Goal: Task Accomplishment & Management: Complete application form

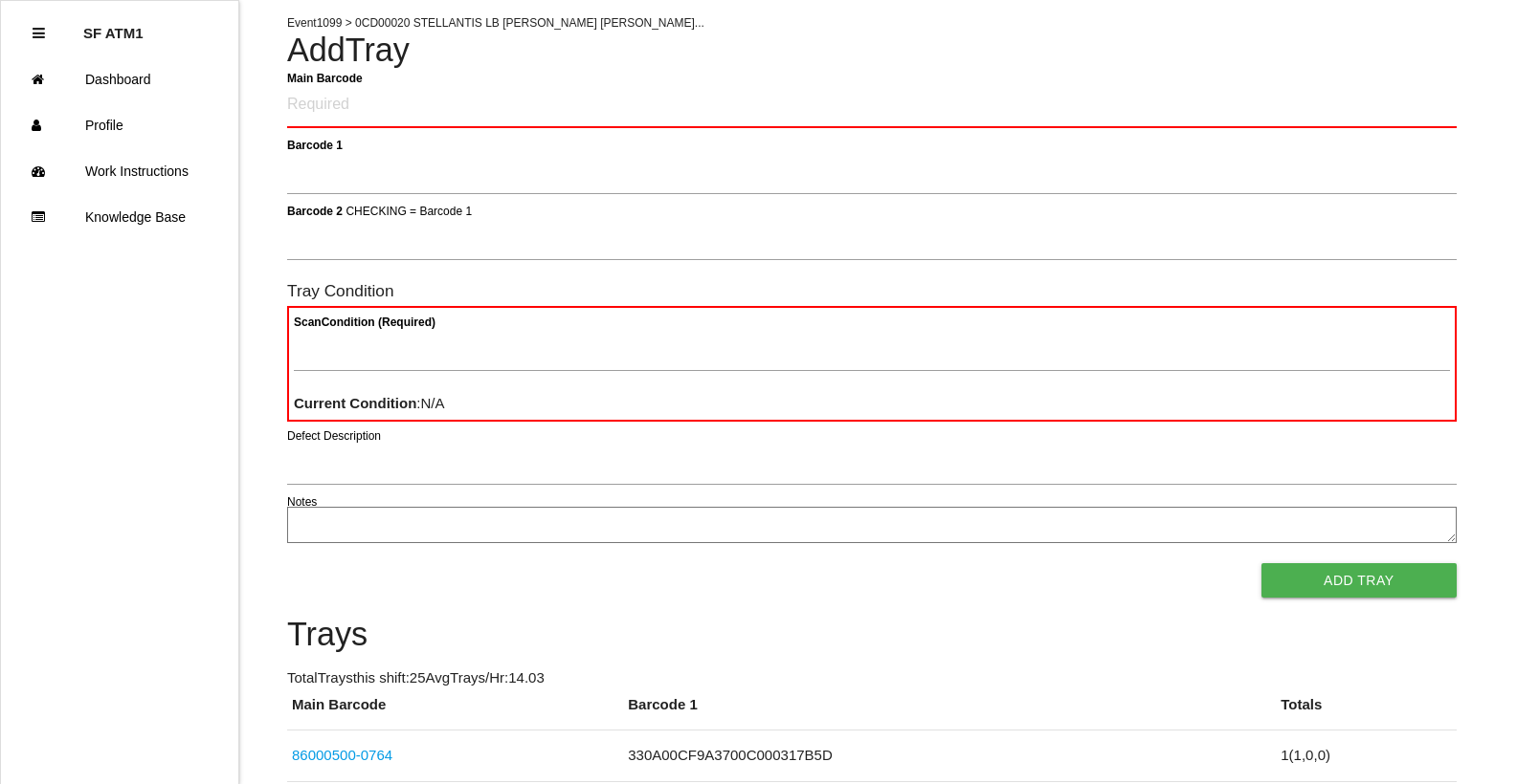
scroll to position [115, 0]
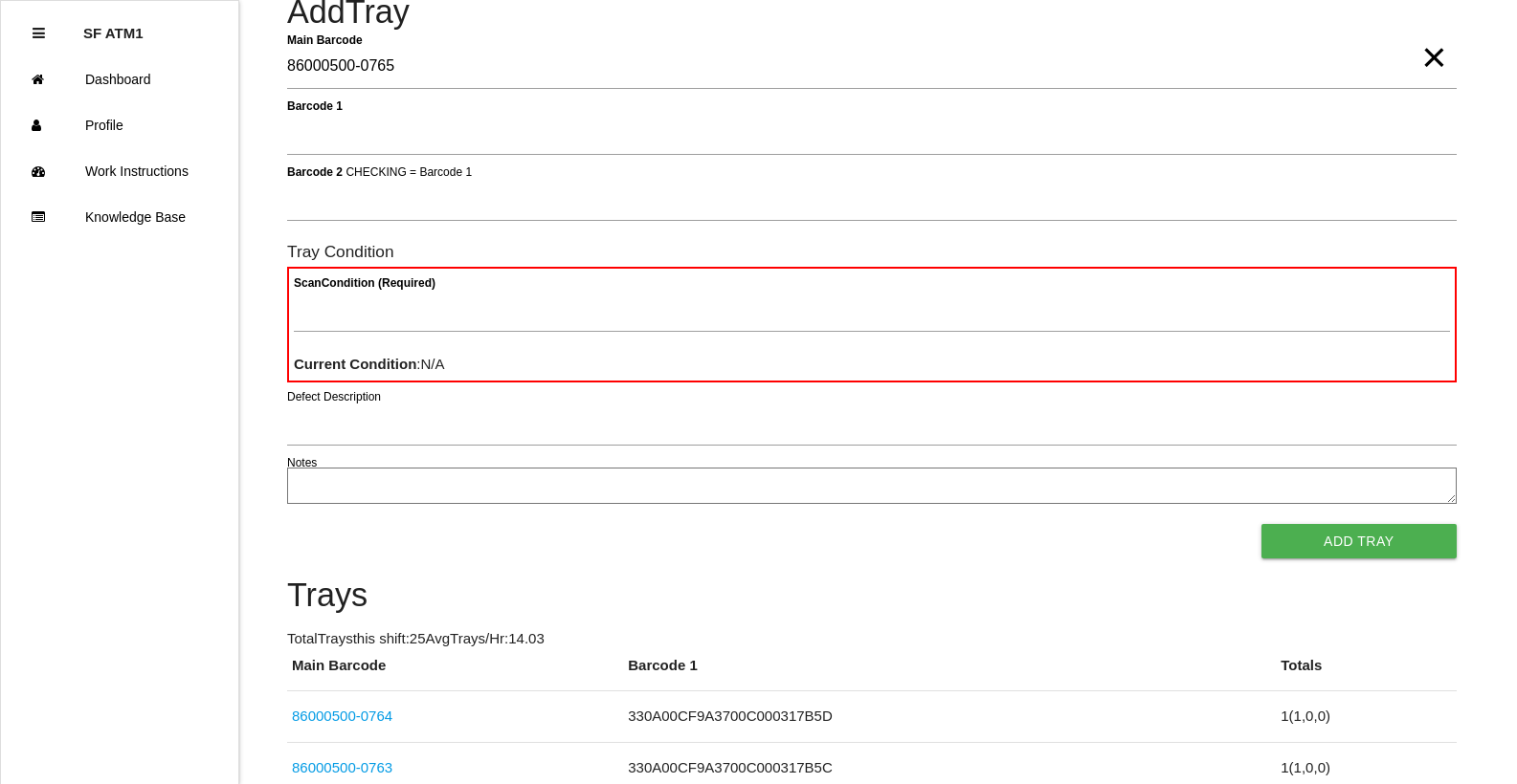
type Barcode "86000500-0765"
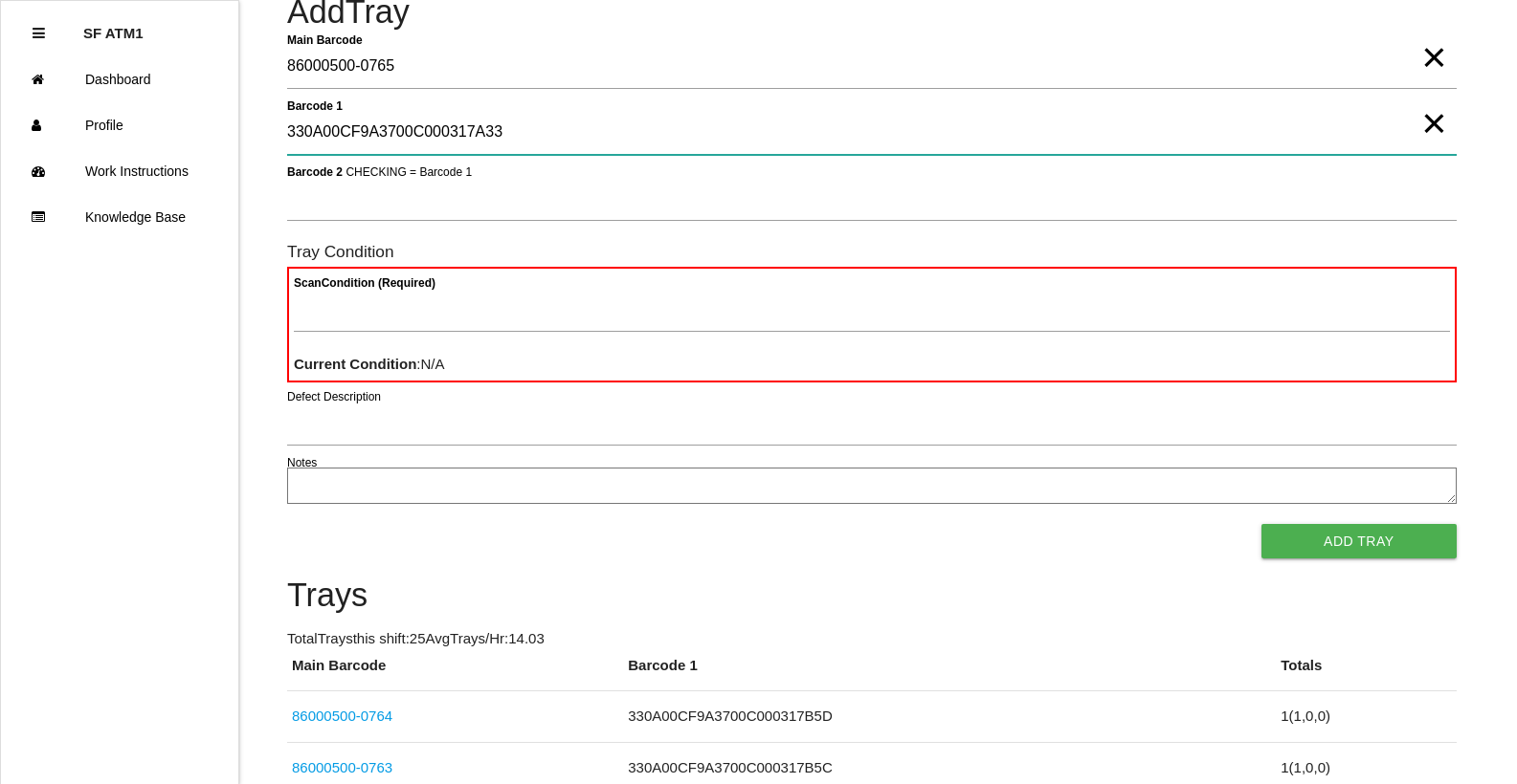
type 1 "330A00CF9A3700C000317A33"
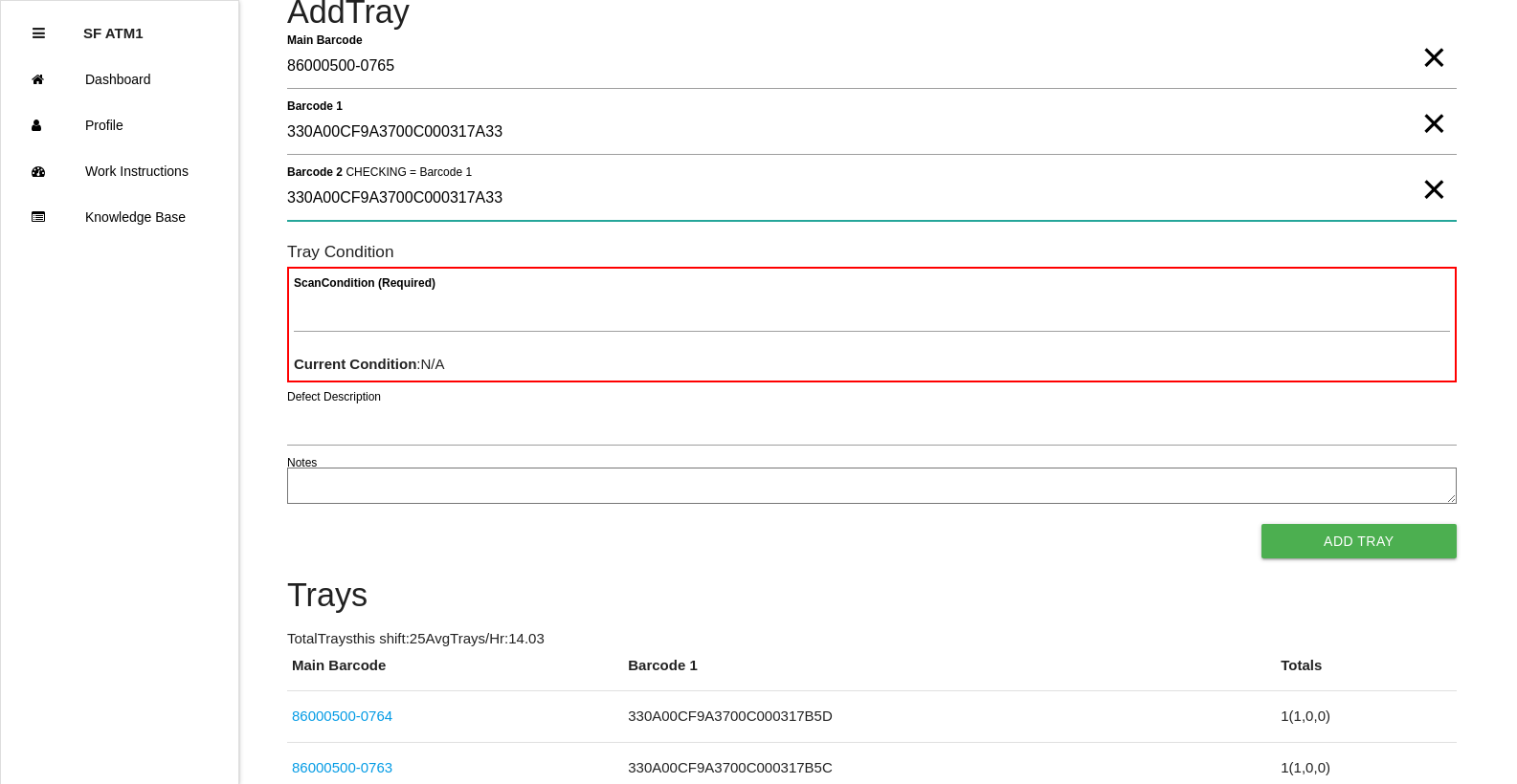
type 2 "330A00CF9A3700C000317A33"
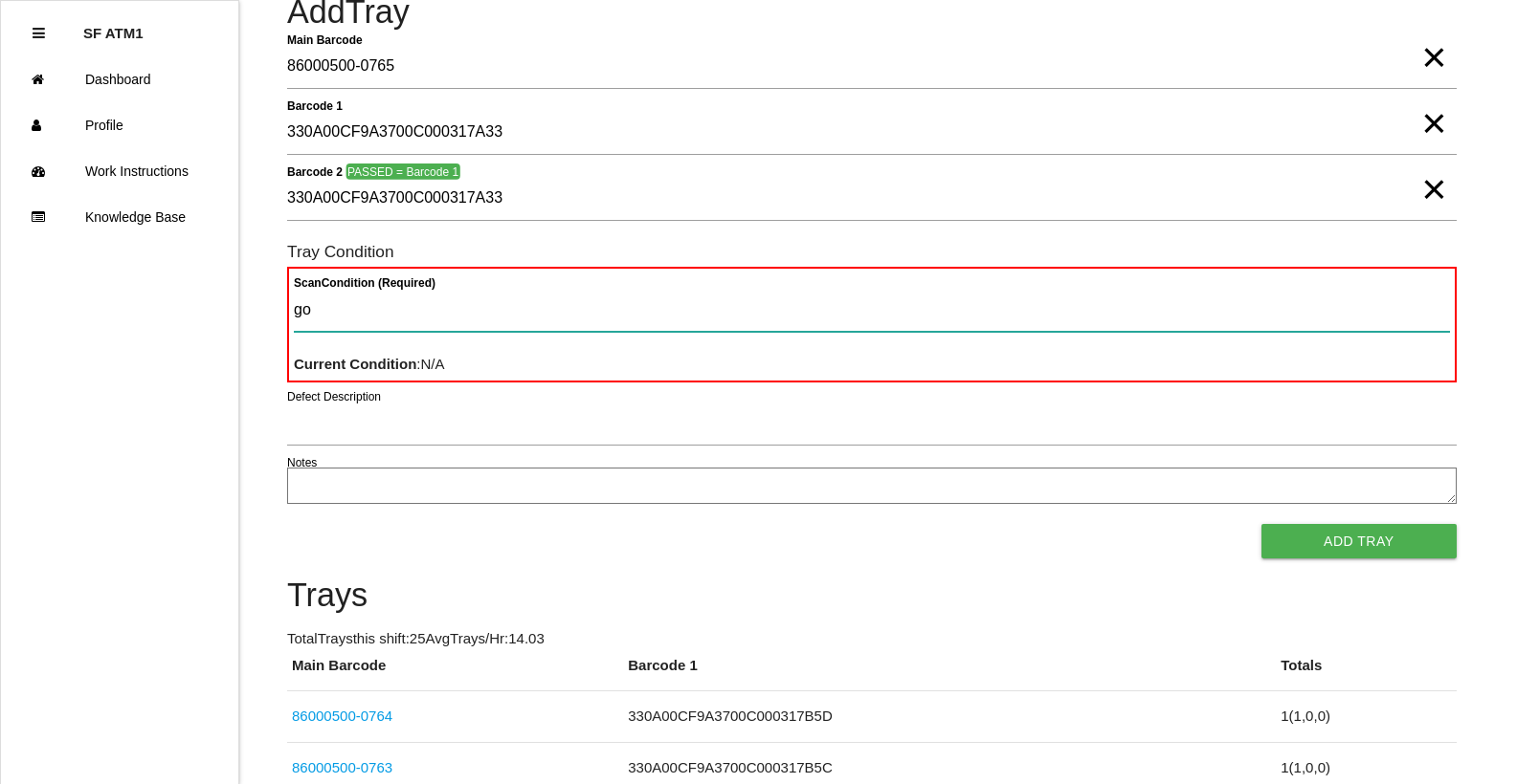
type Condition "goo"
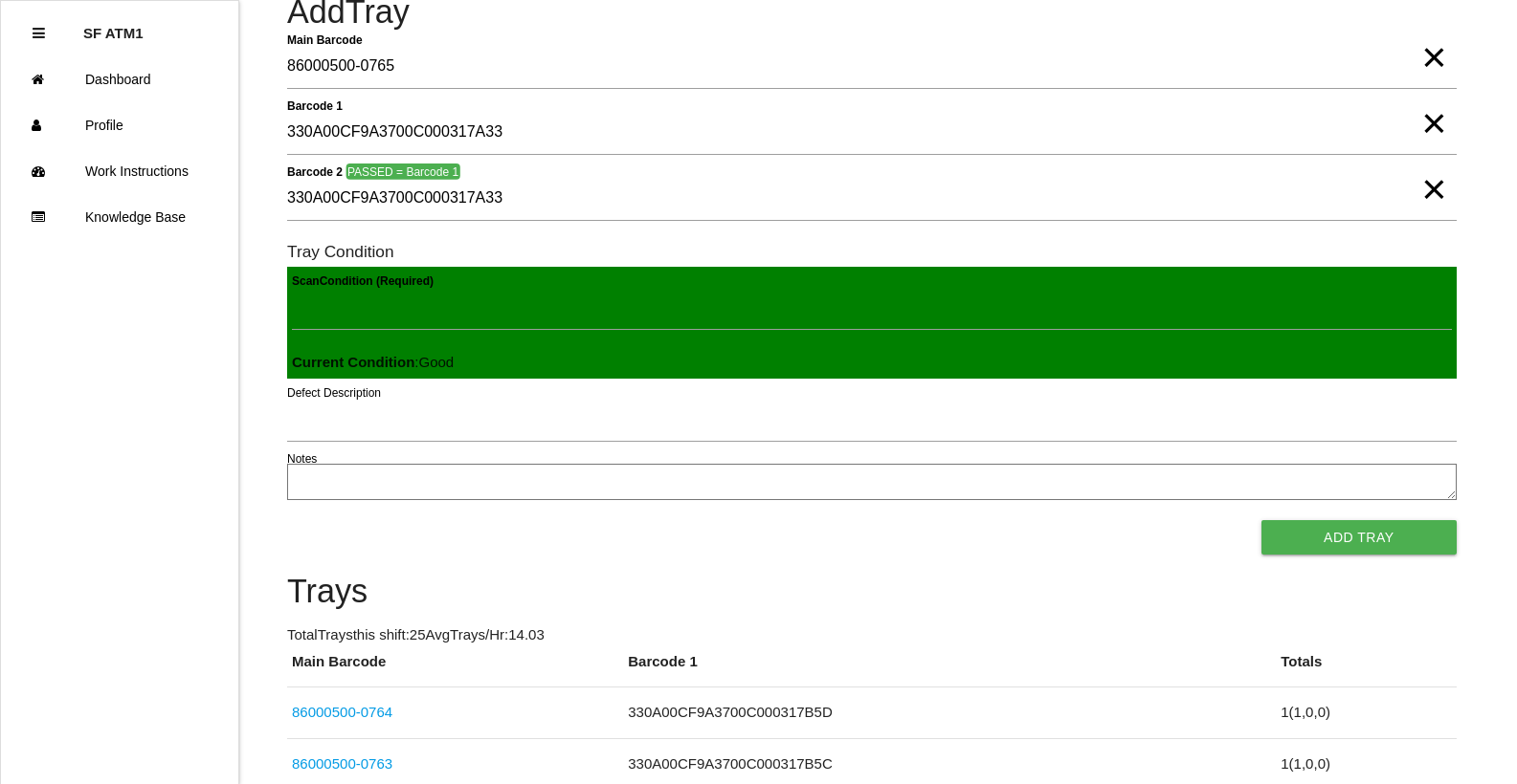
click at [1261, 520] on button "Add Tray" at bounding box center [1358, 536] width 195 height 34
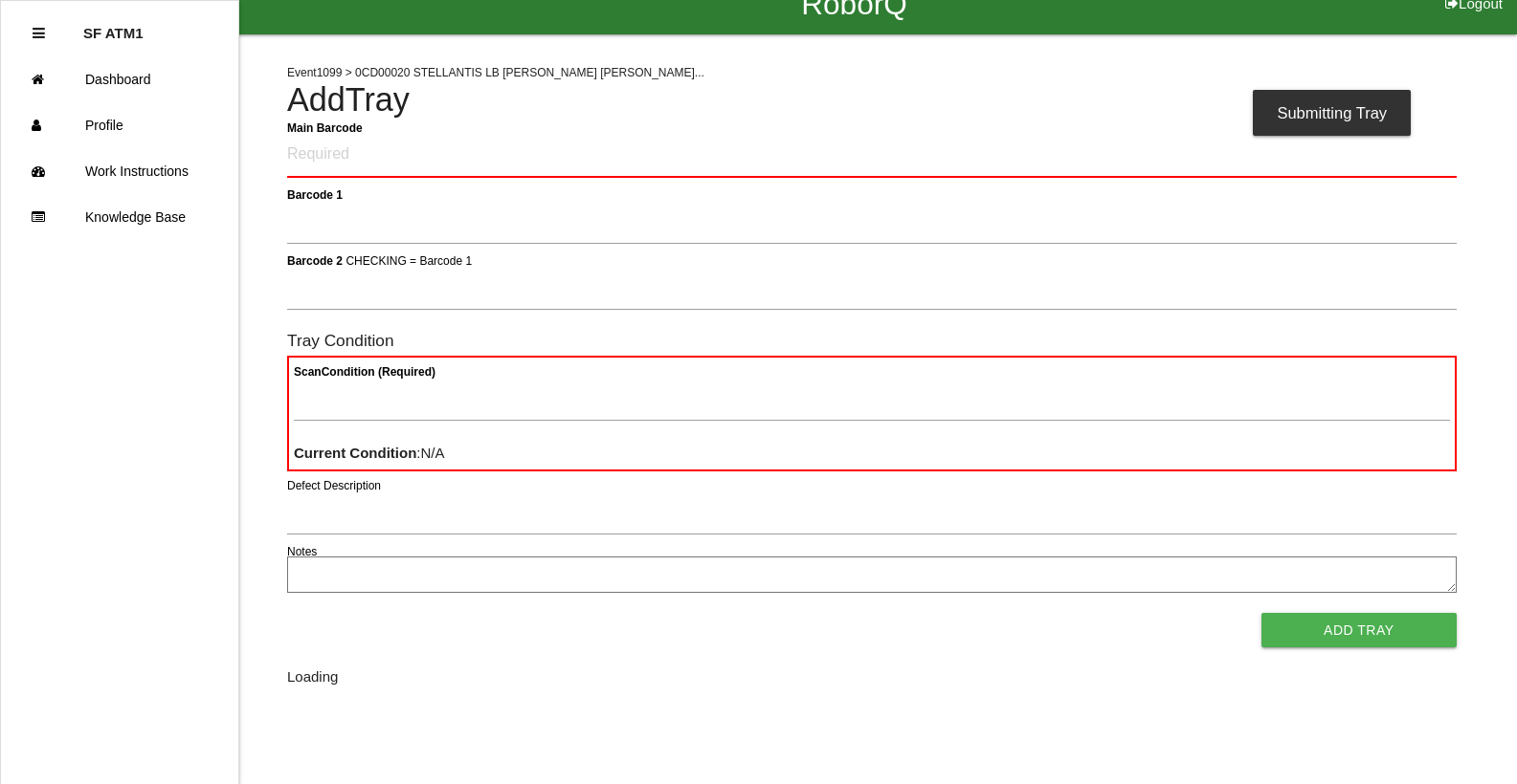
scroll to position [0, 0]
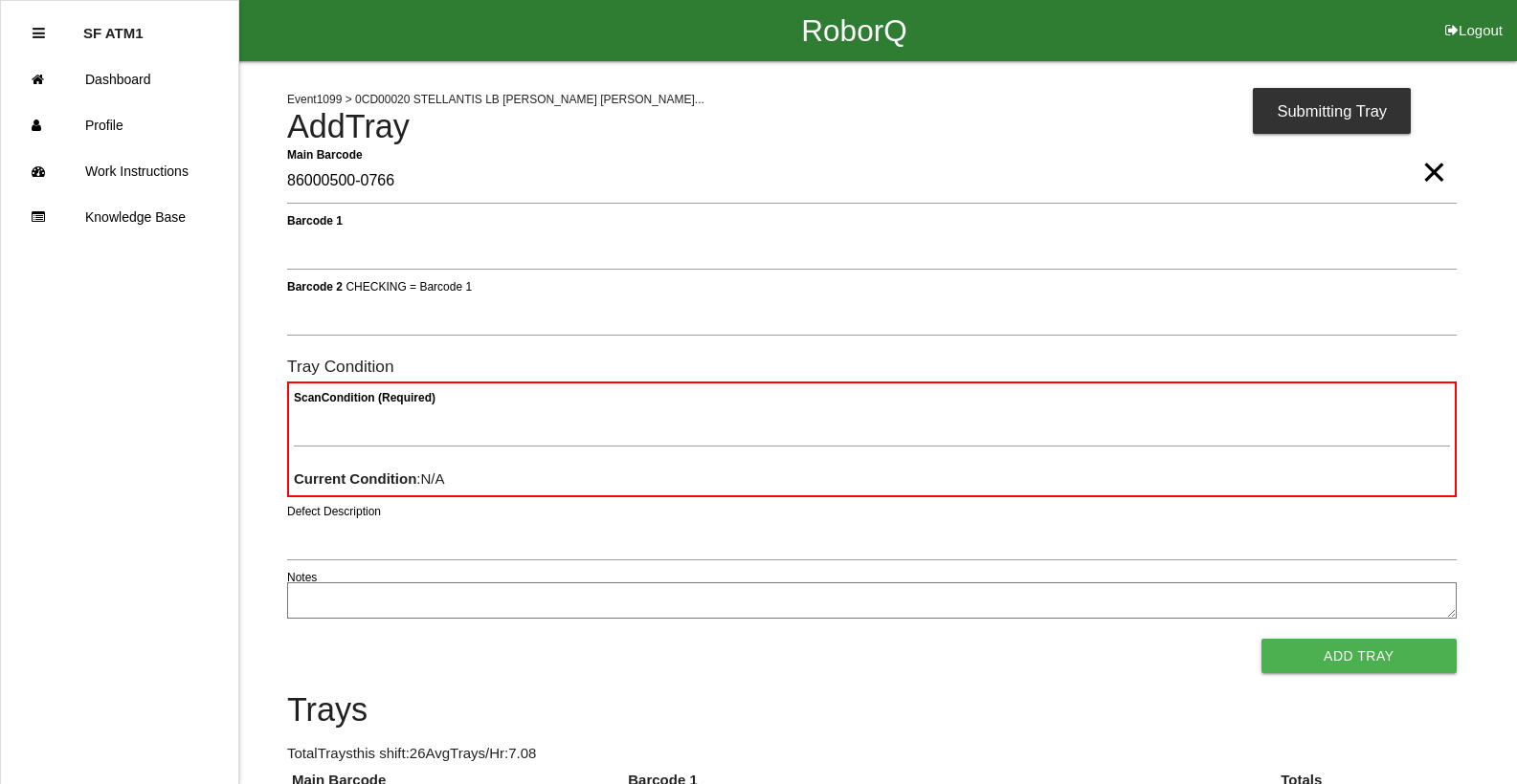
type Barcode "86000500-0766"
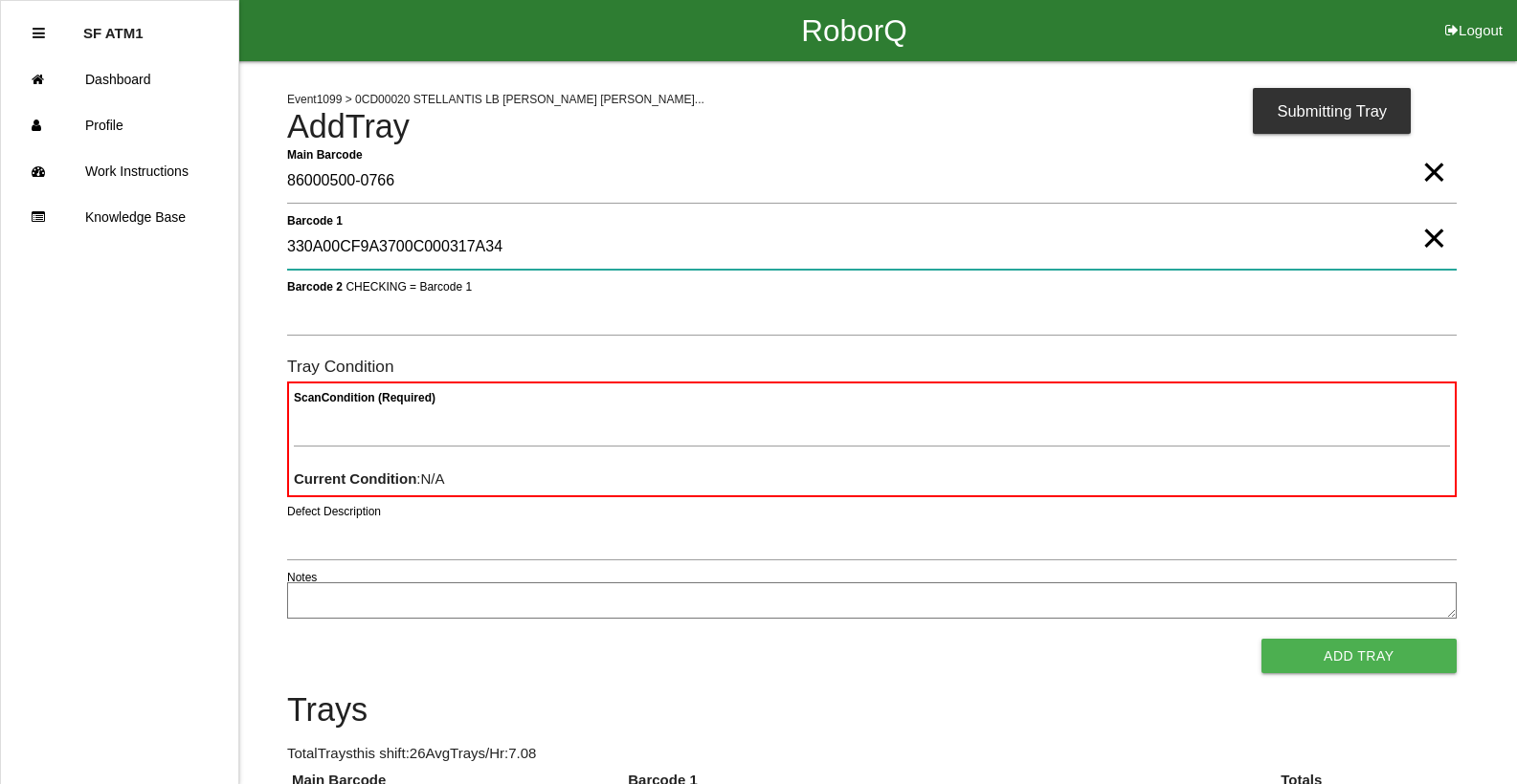
type 1 "330A00CF9A3700C000317A34"
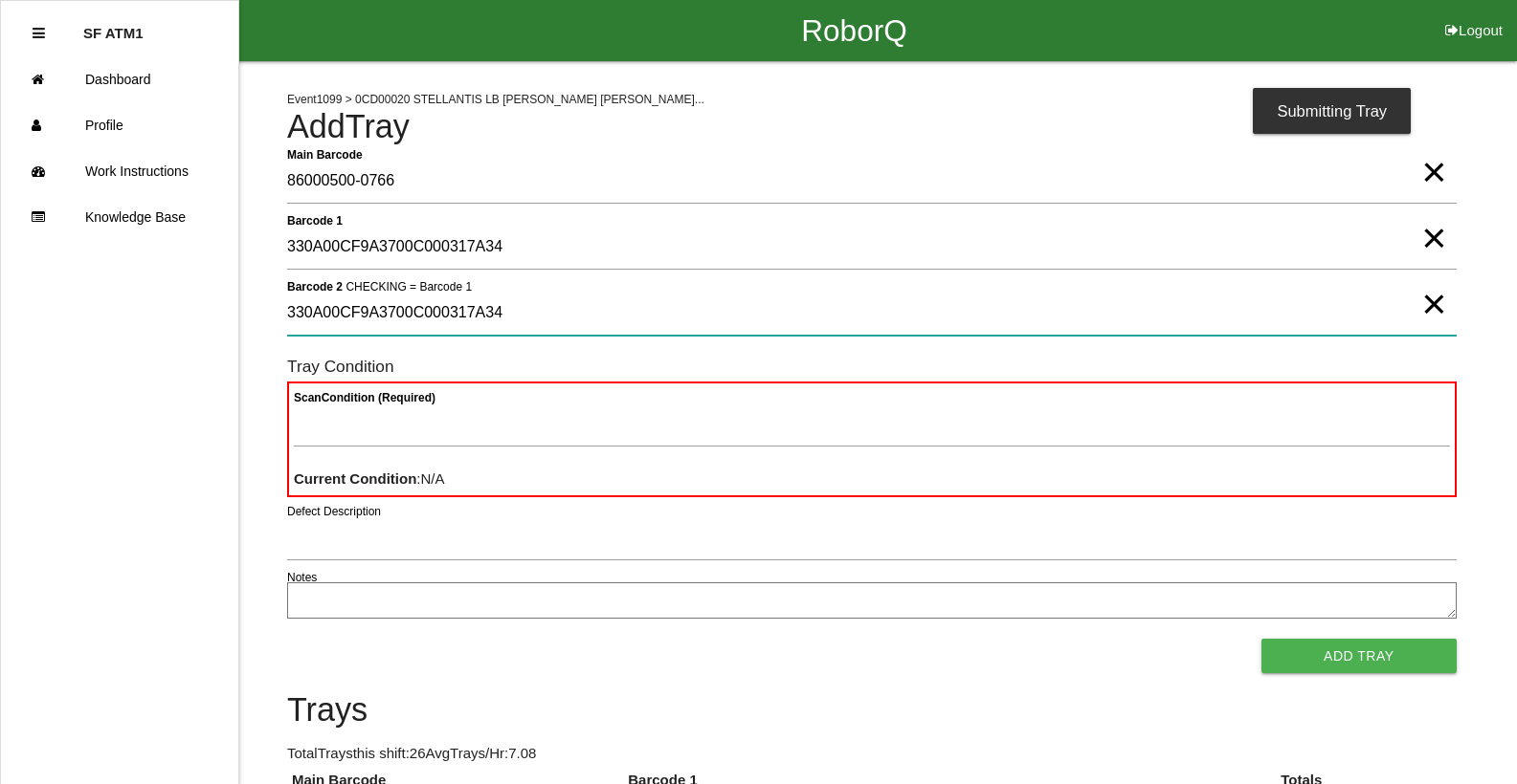
type 2 "330A00CF9A3700C000317A34"
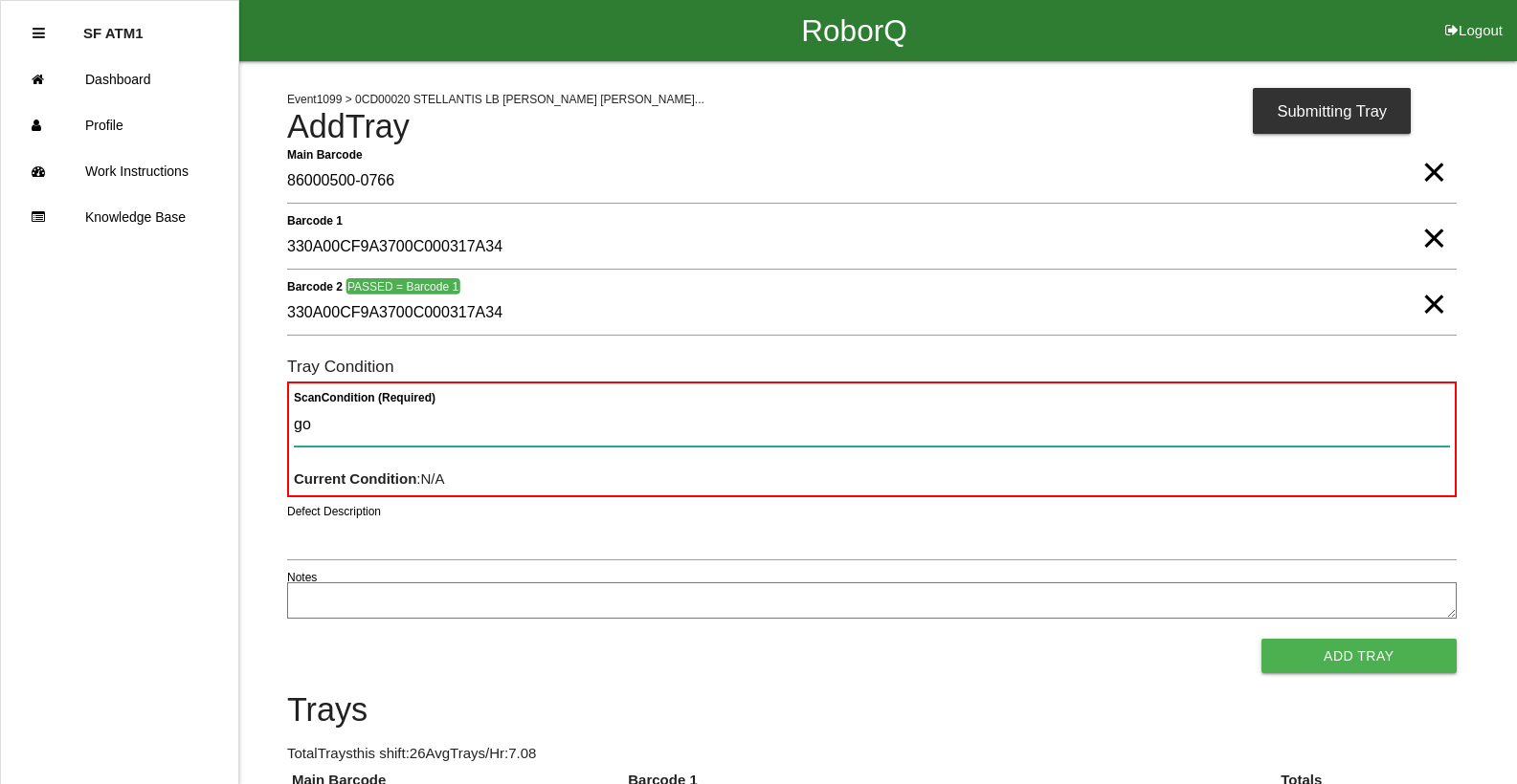
type Condition "goo"
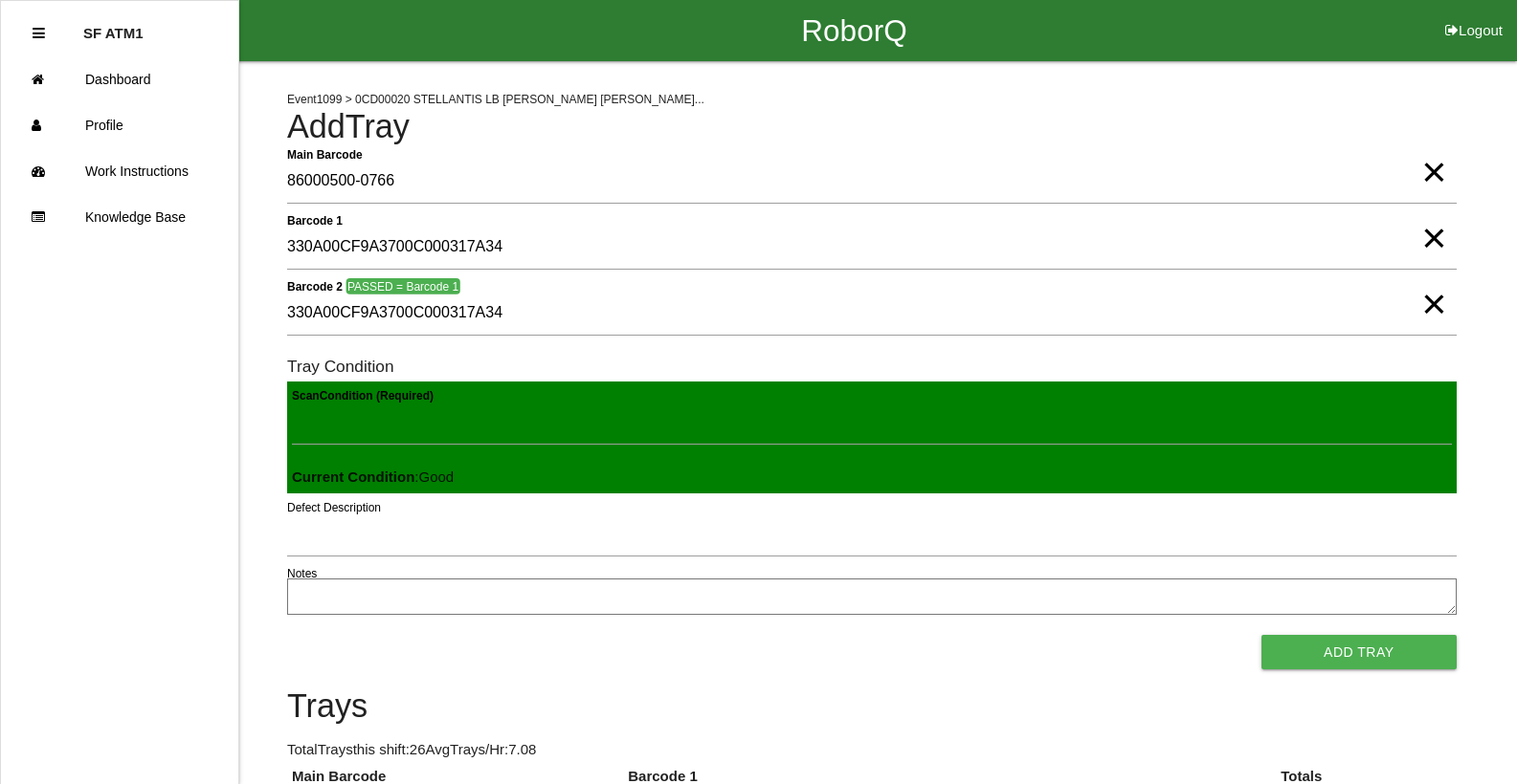
click at [1261, 635] on button "Add Tray" at bounding box center [1358, 652] width 195 height 34
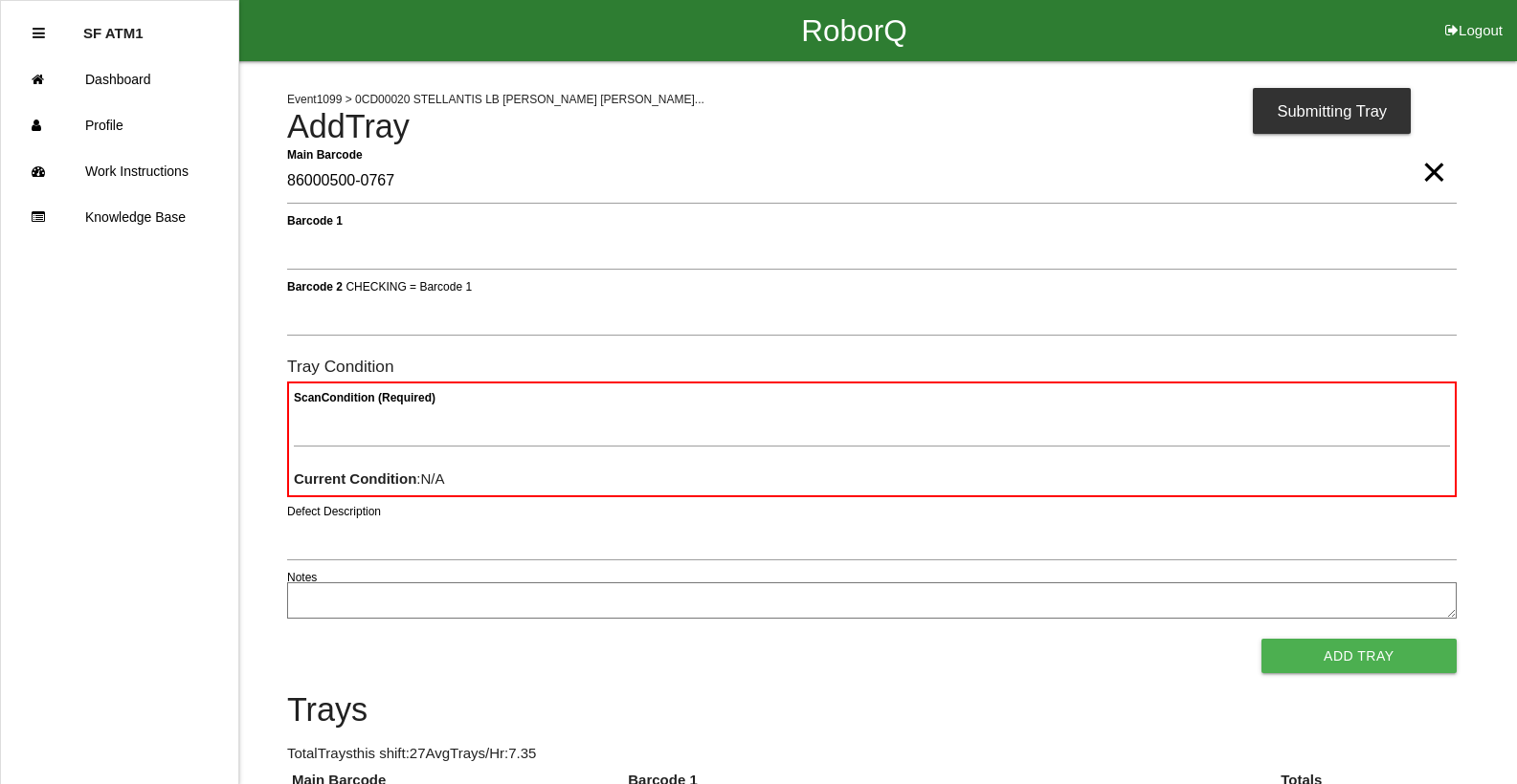
type Barcode "86000500-0767"
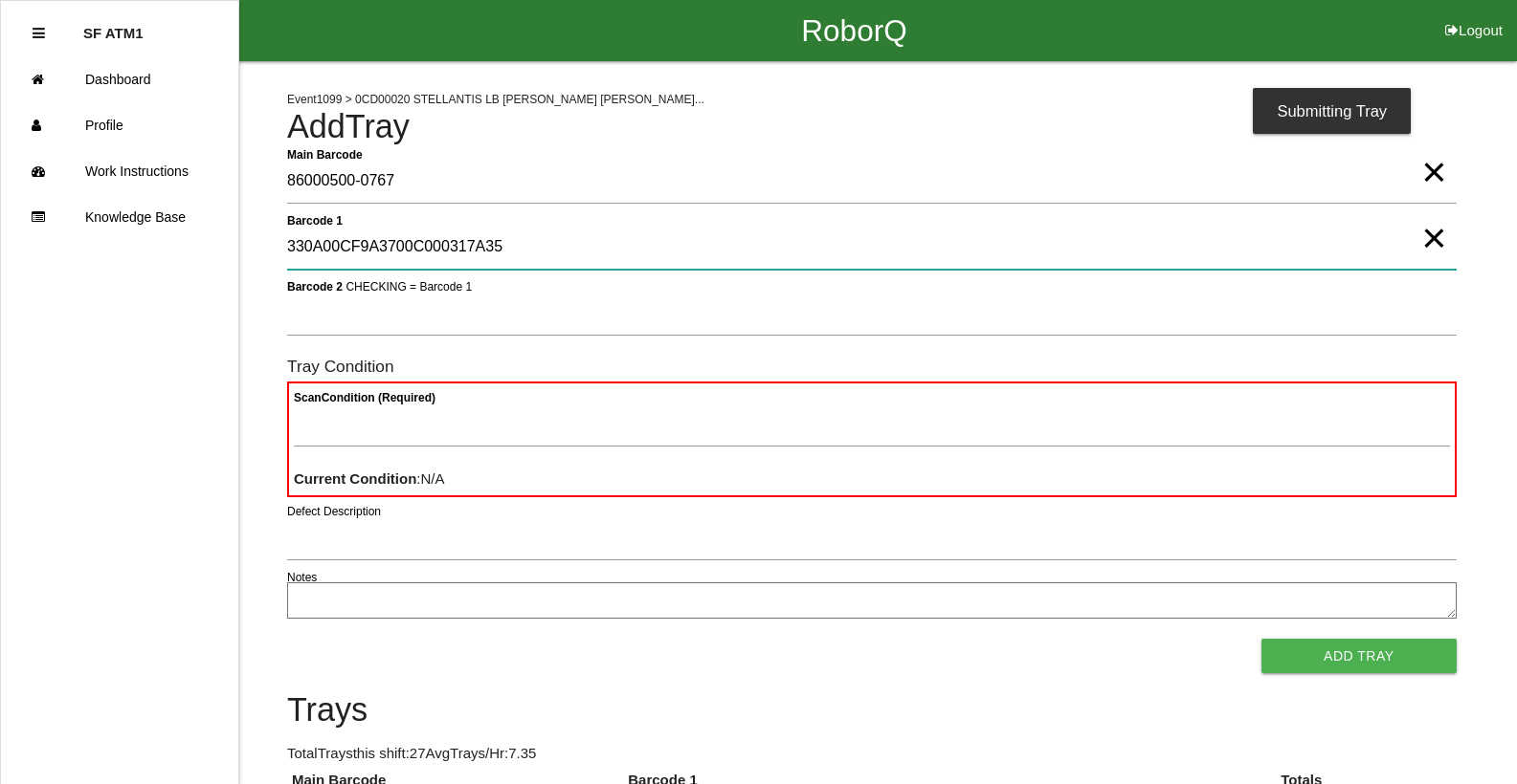
type 1 "330A00CF9A3700C000317A35"
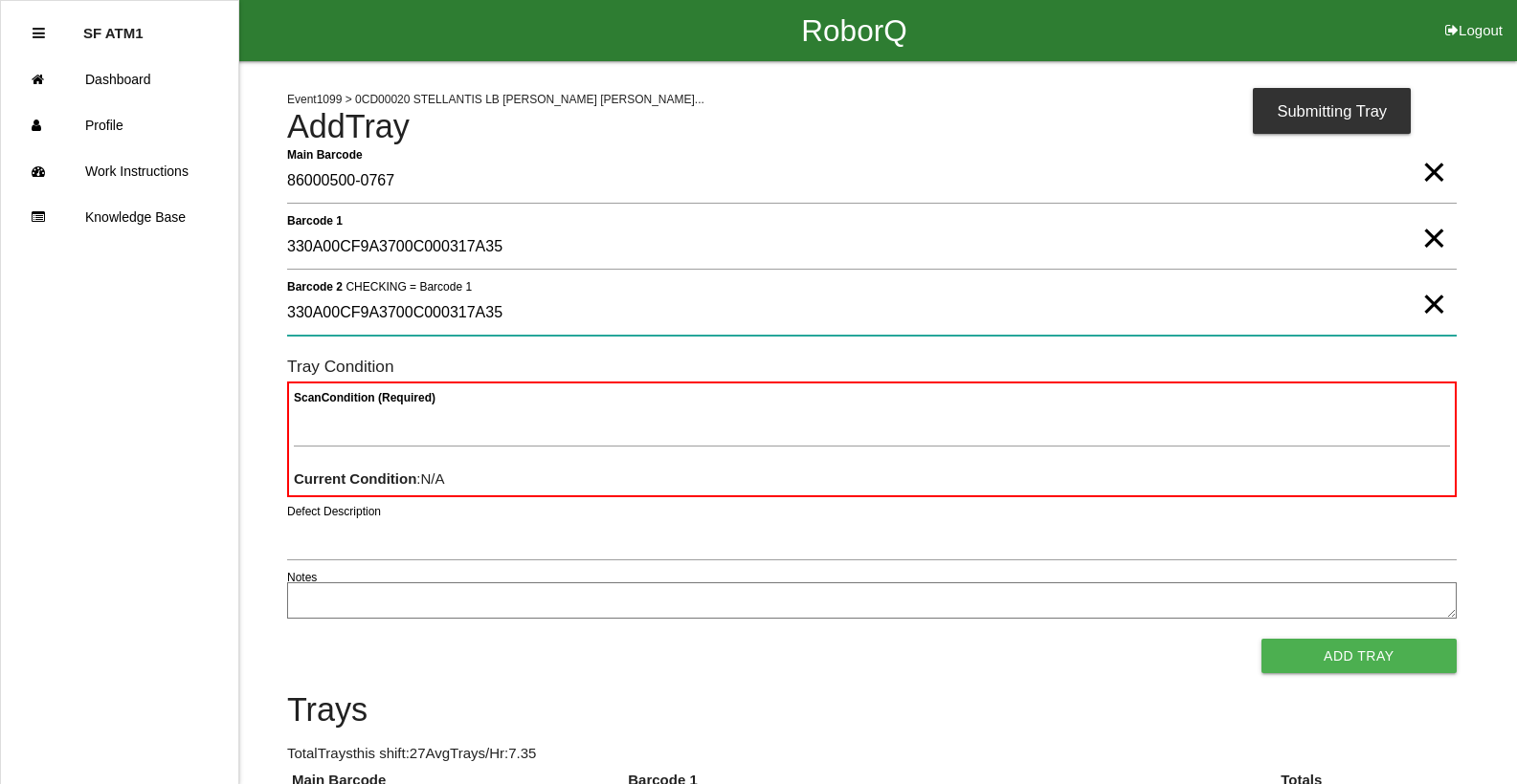
type 2 "330A00CF9A3700C000317A35"
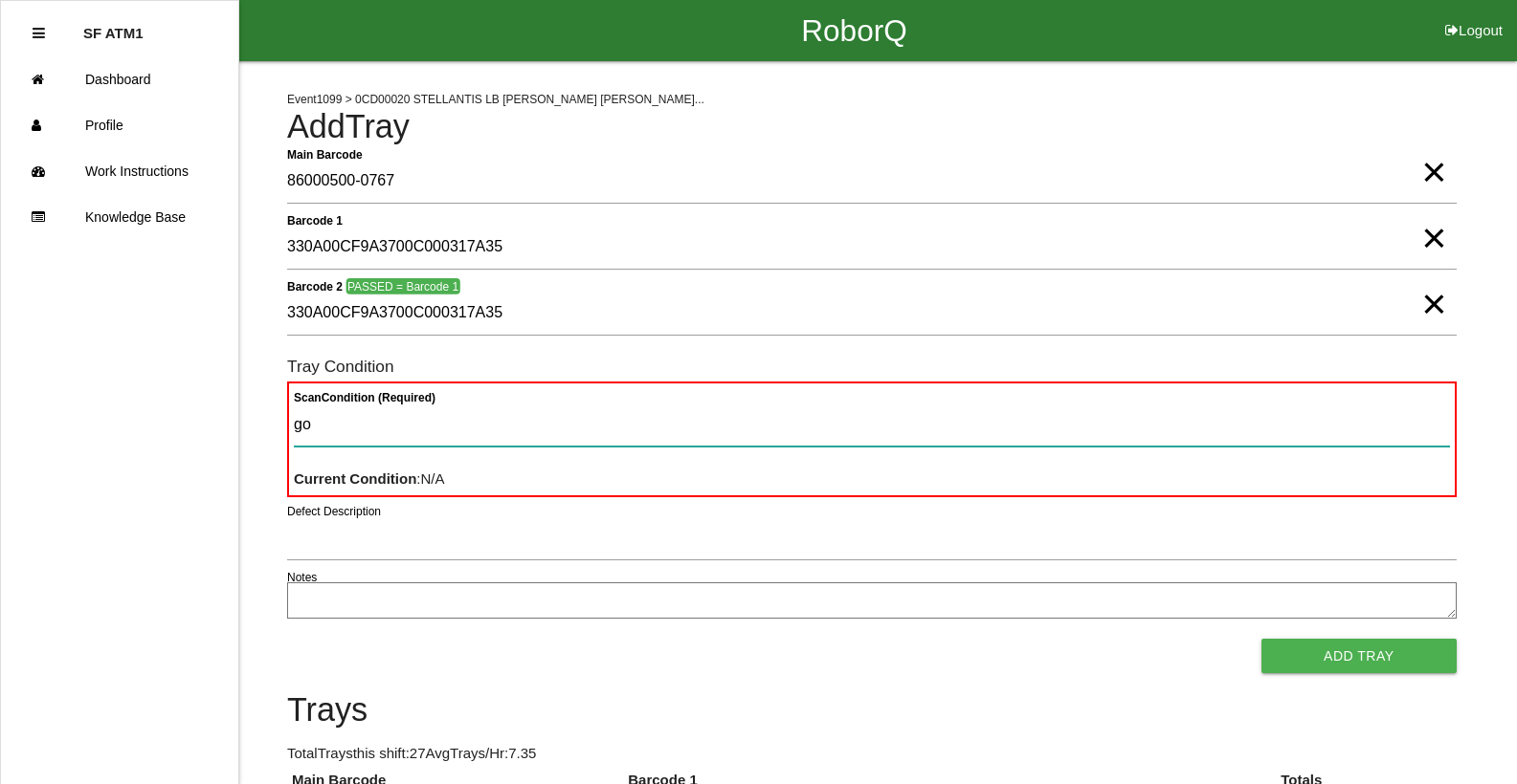
type Condition "goo"
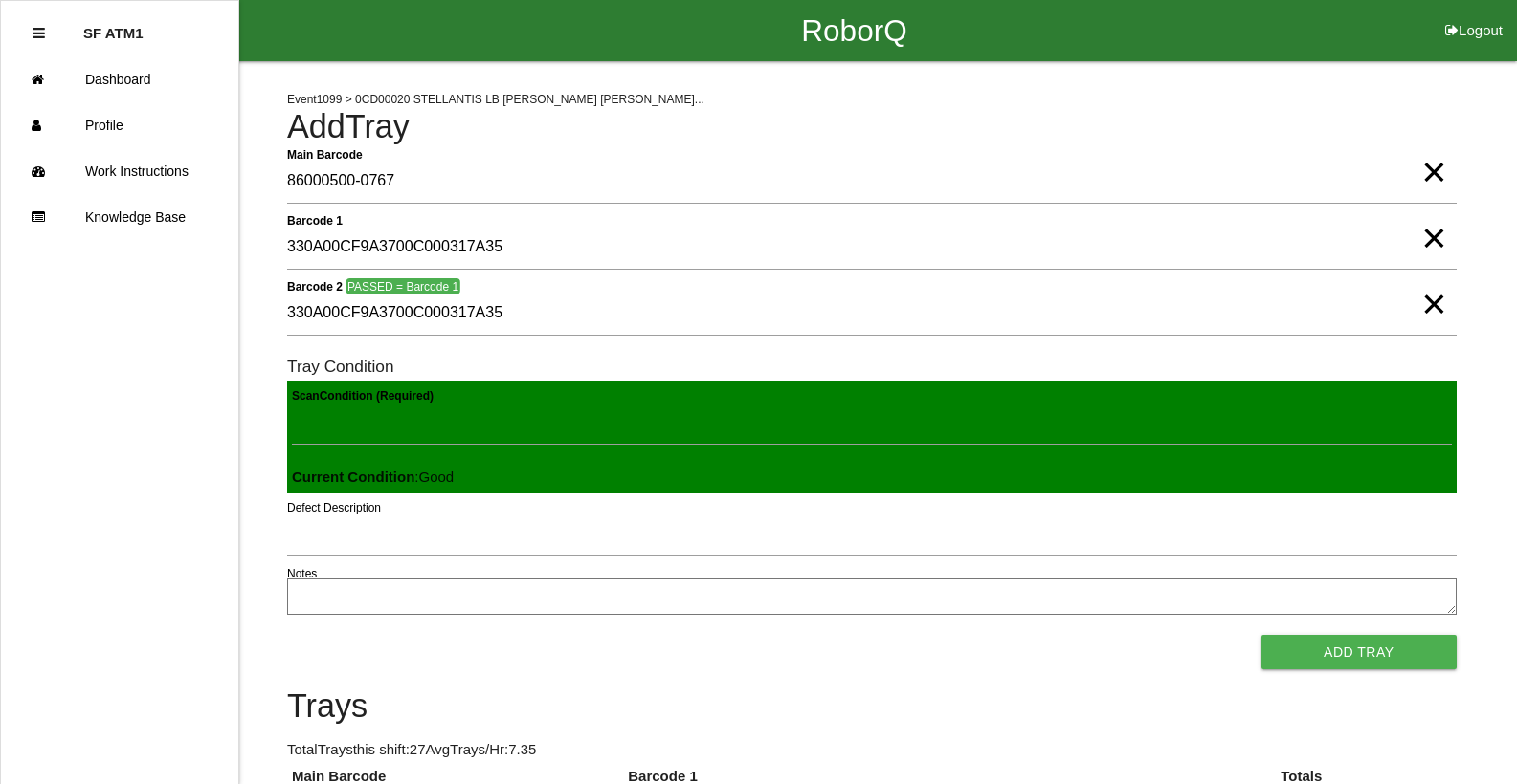
click at [1261, 635] on button "Add Tray" at bounding box center [1358, 652] width 195 height 34
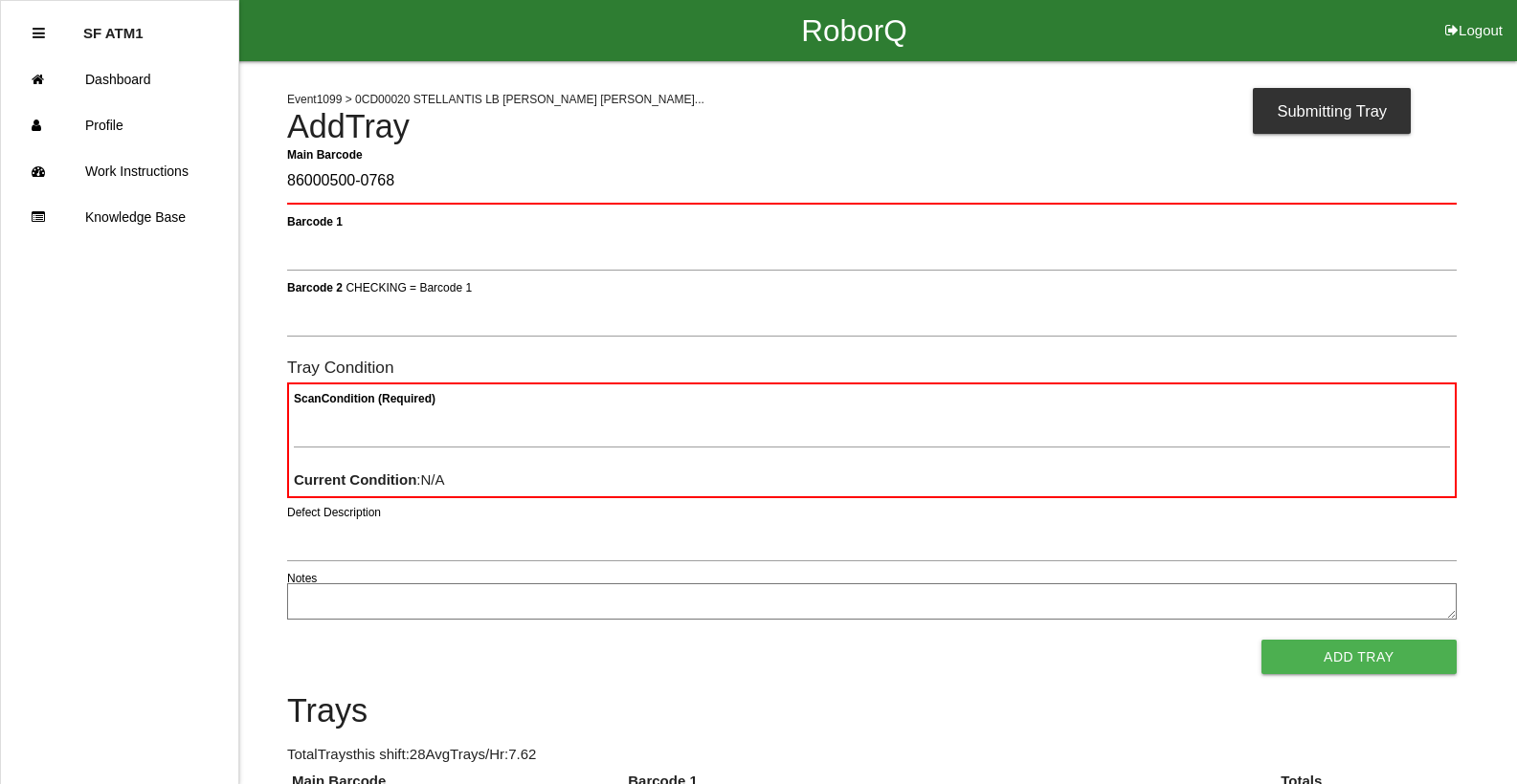
type Barcode "86000500-0768"
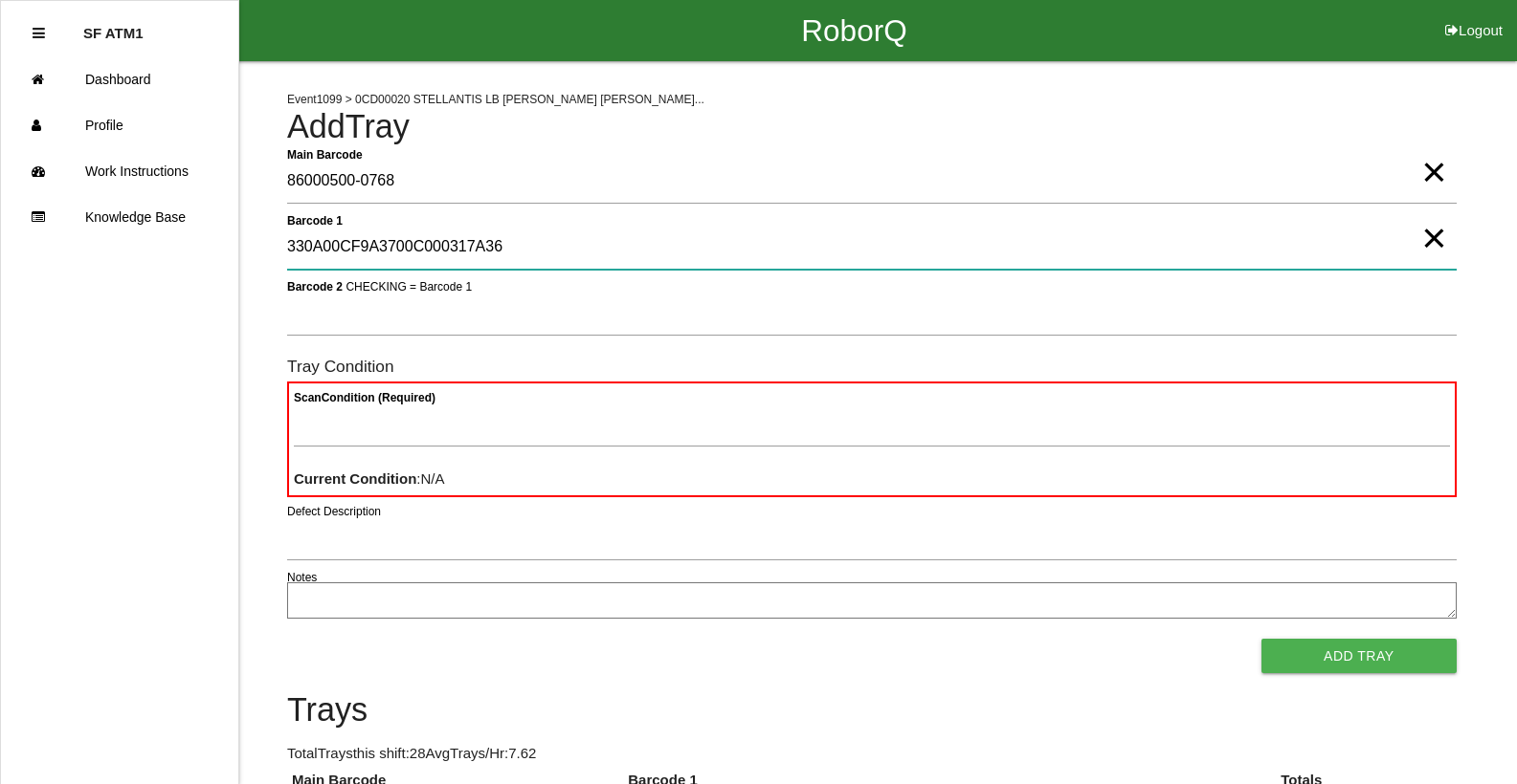
type 1 "330A00CF9A3700C000317A36"
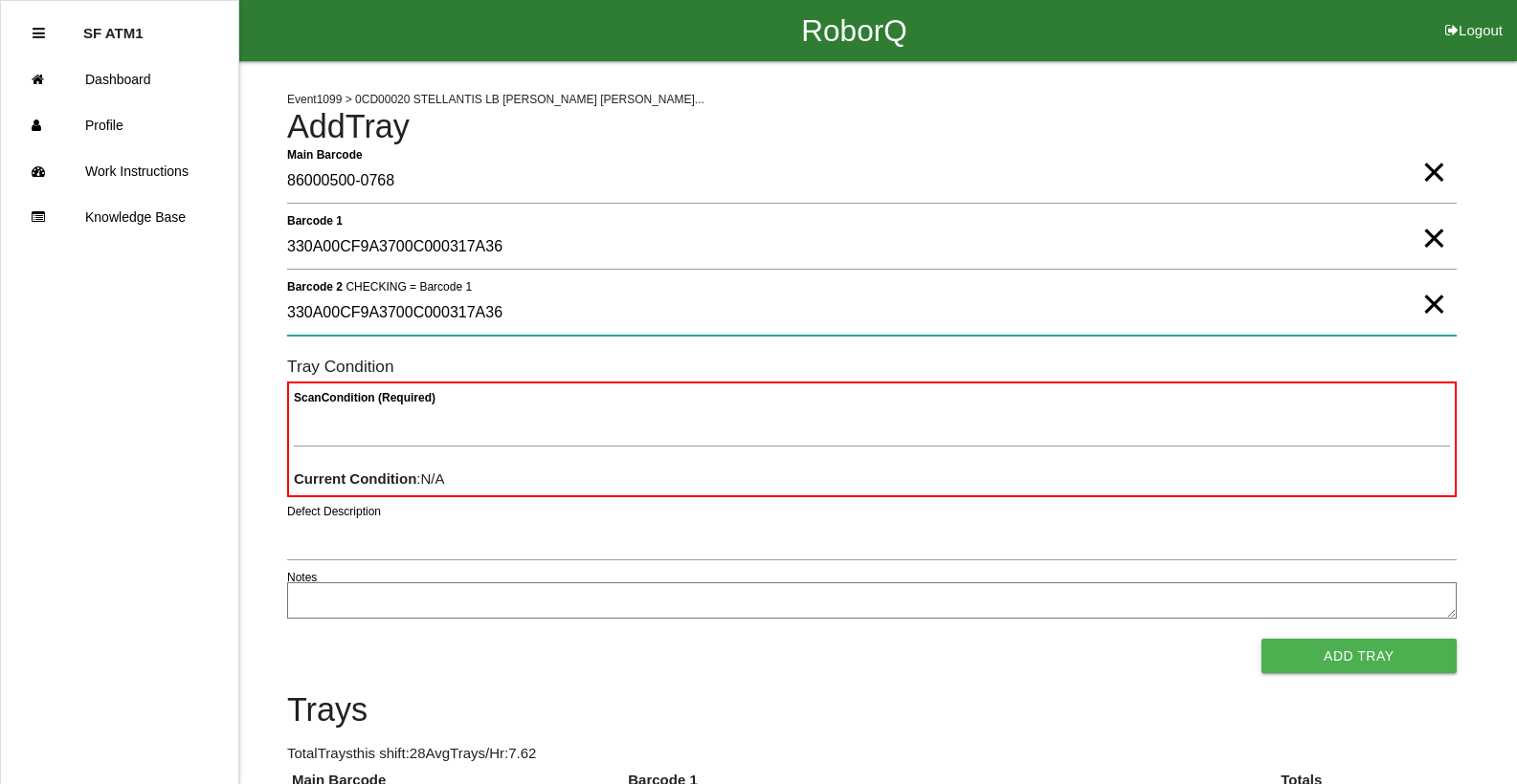
type 2 "330A00CF9A3700C000317A36"
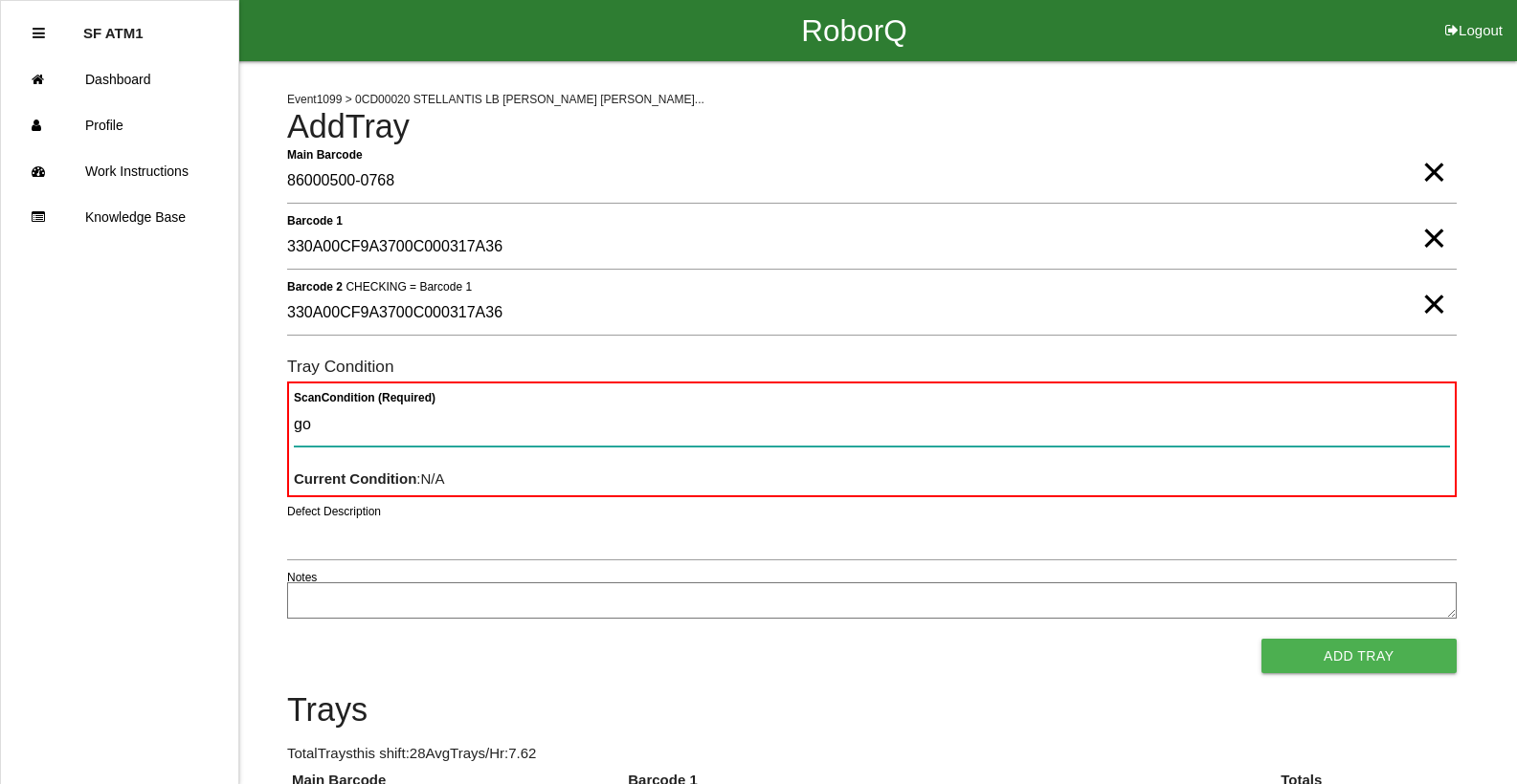
type Condition "goo"
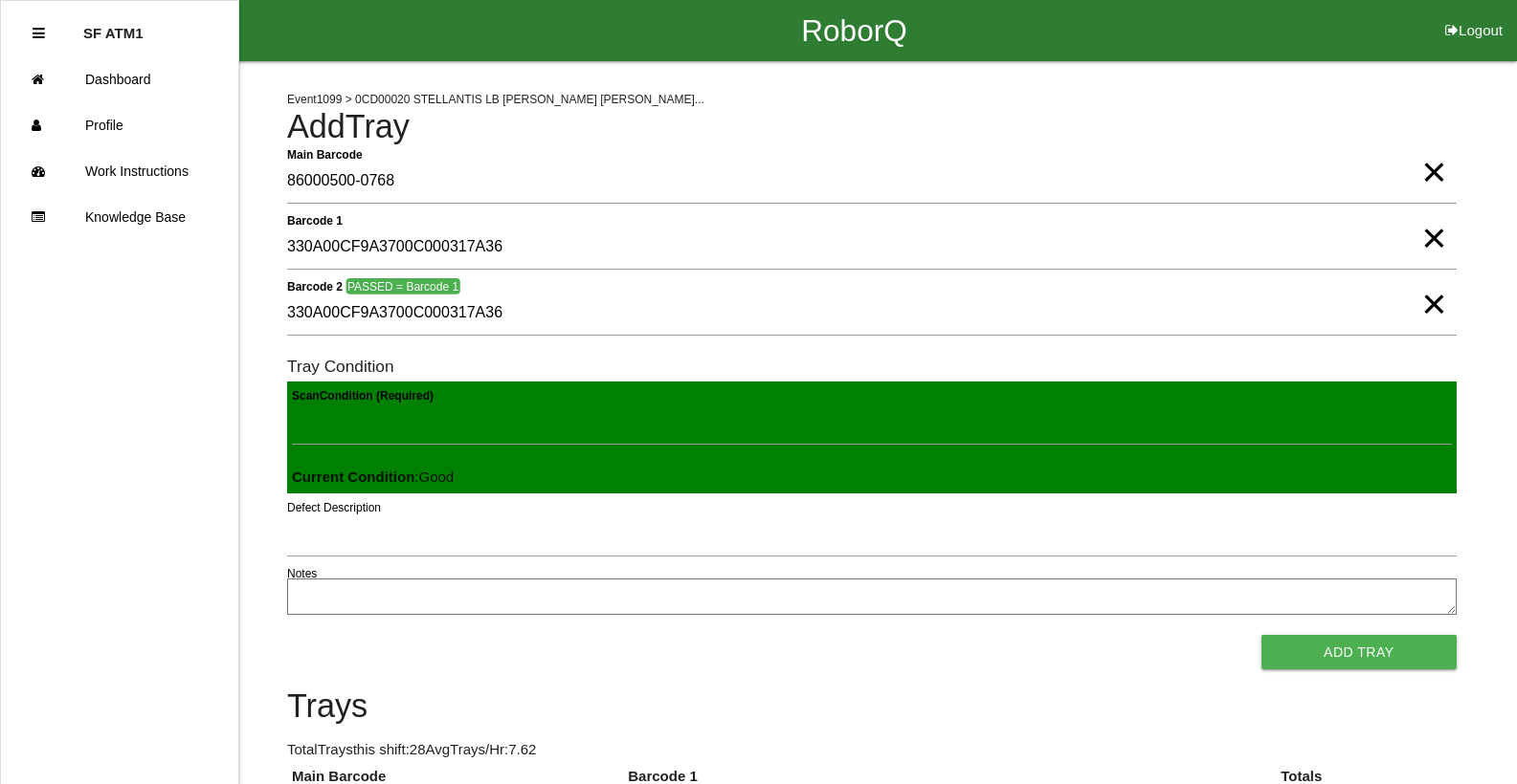
click at [1261, 635] on button "Add Tray" at bounding box center [1358, 652] width 195 height 34
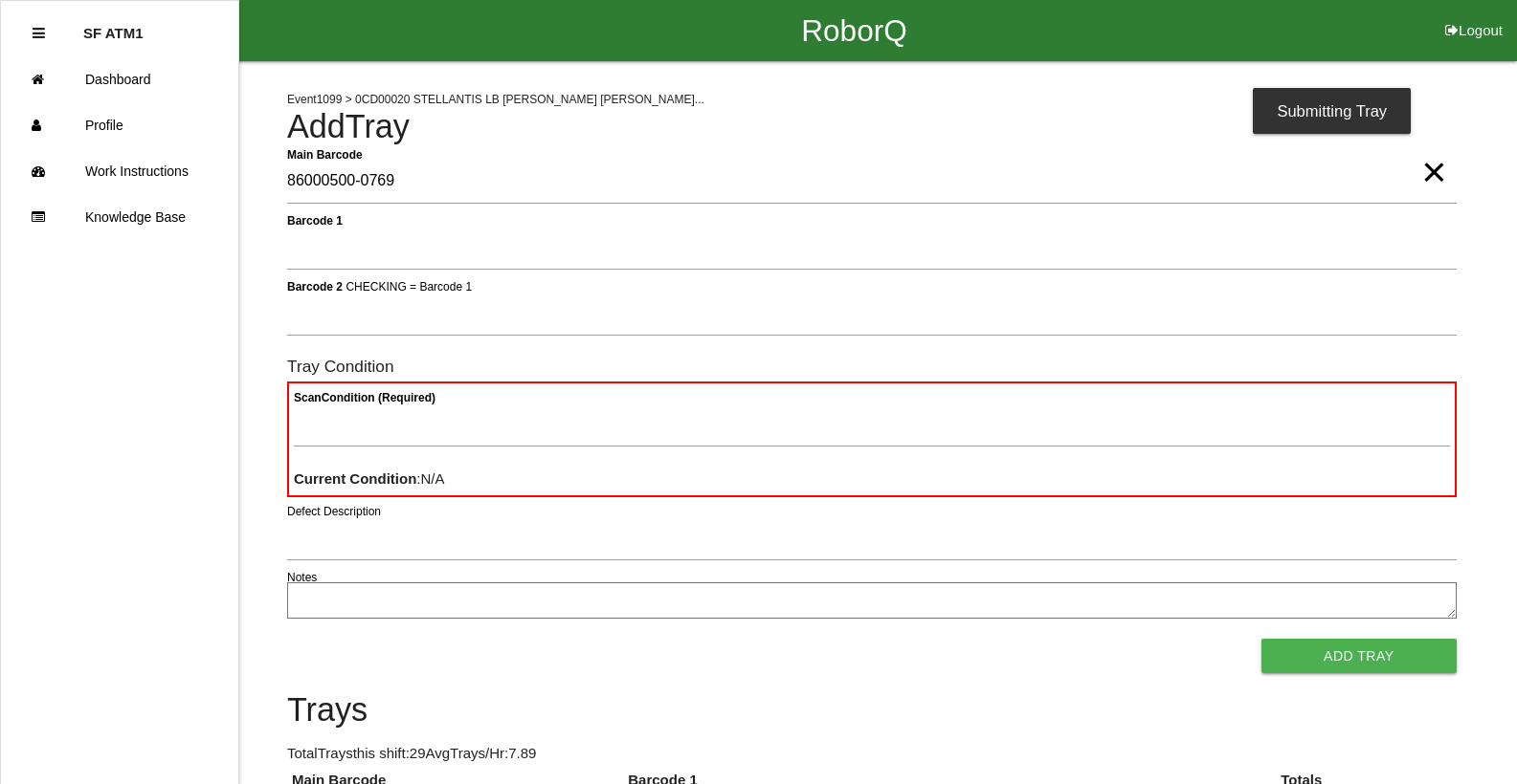
type Barcode "86000500-0769"
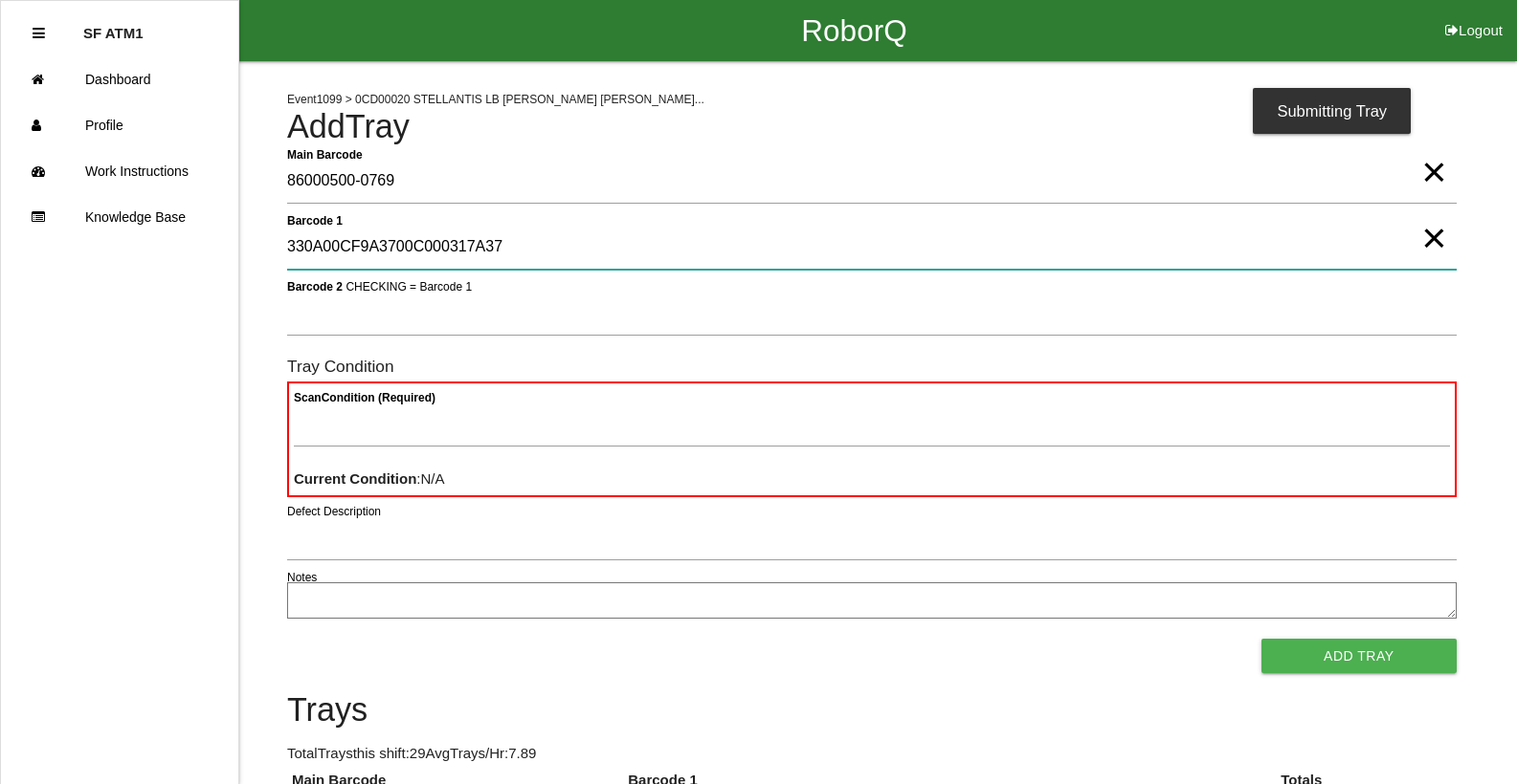
type 1 "330A00CF9A3700C000317A37"
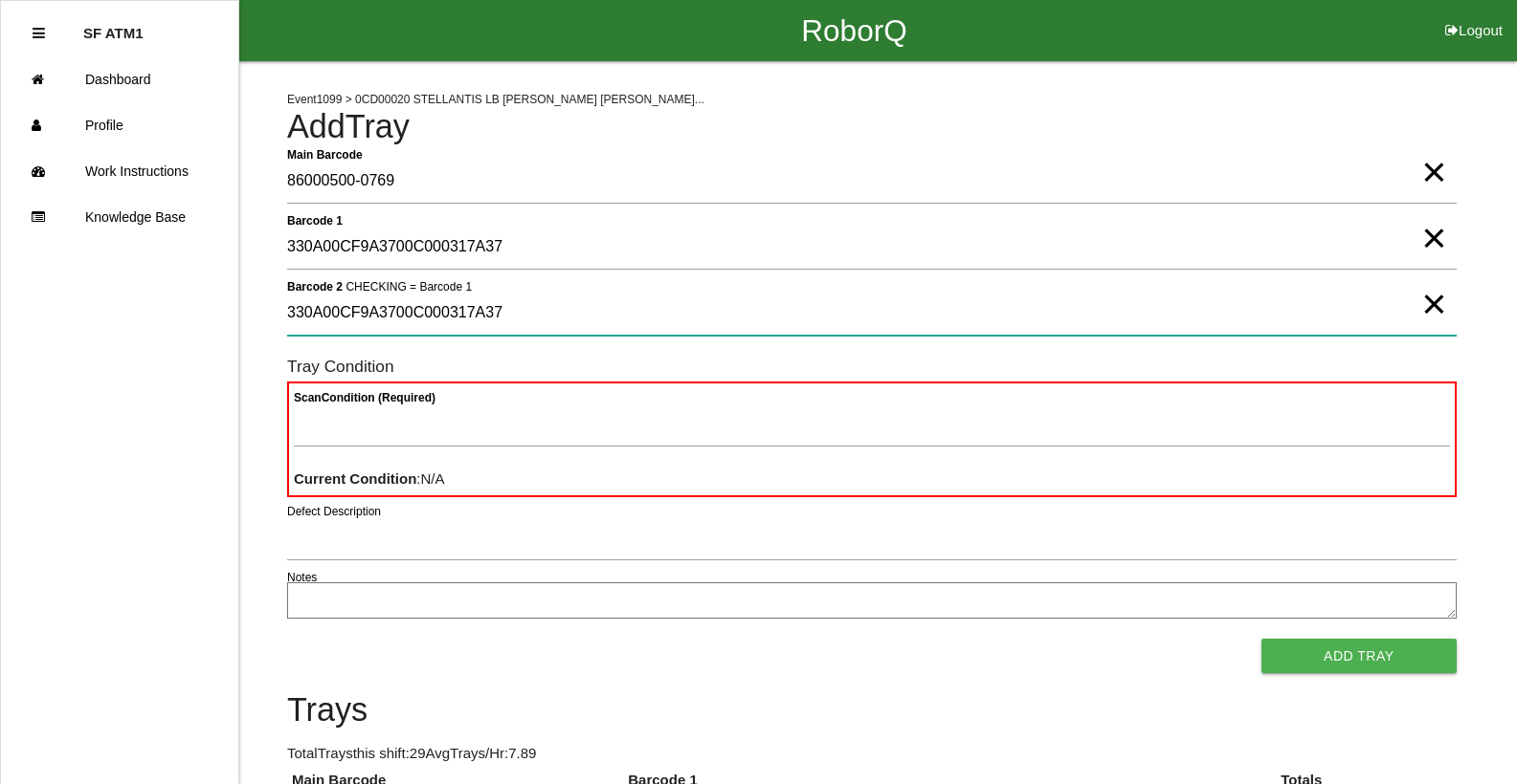
type 2 "330A00CF9A3700C000317A37"
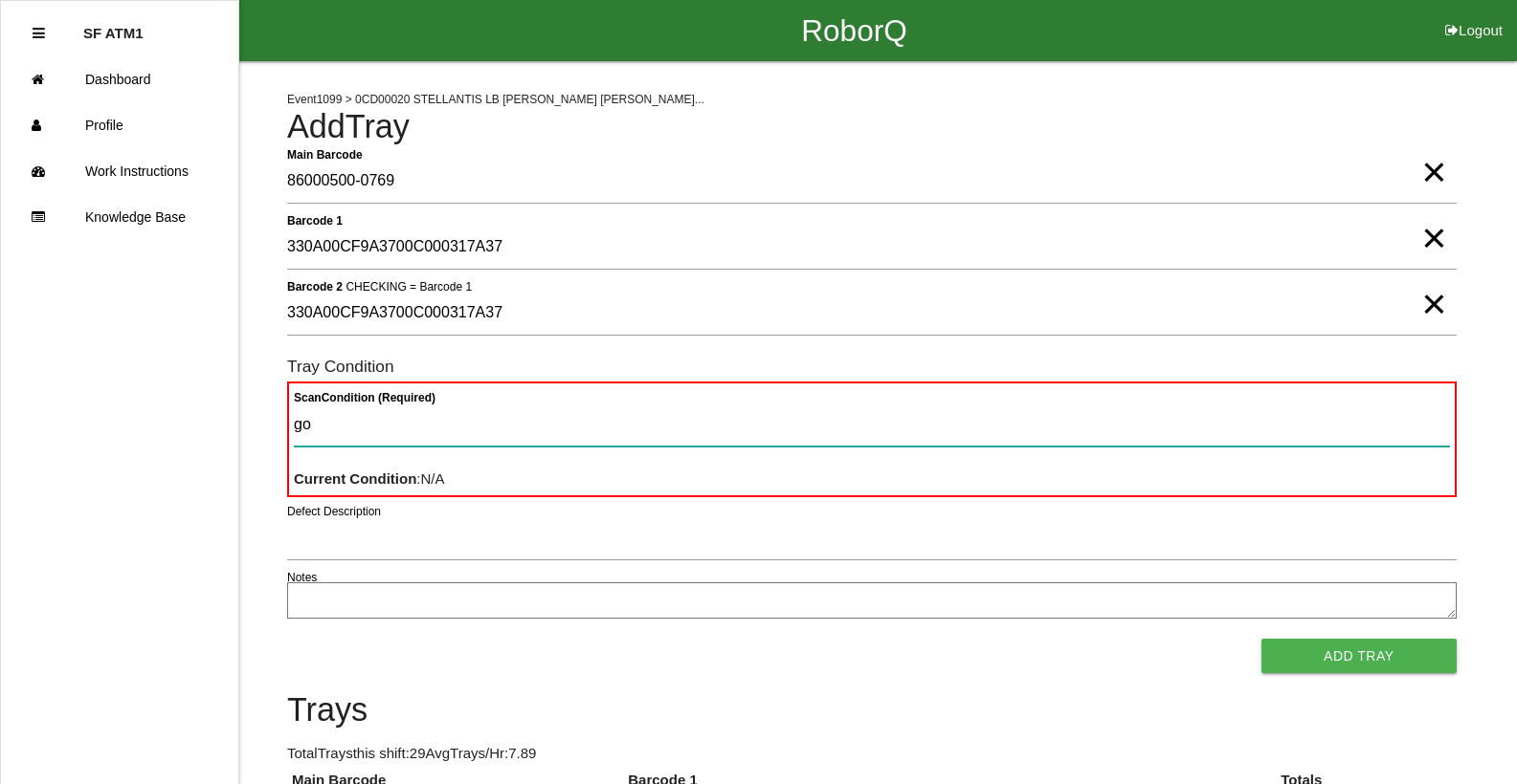
type Condition "goo"
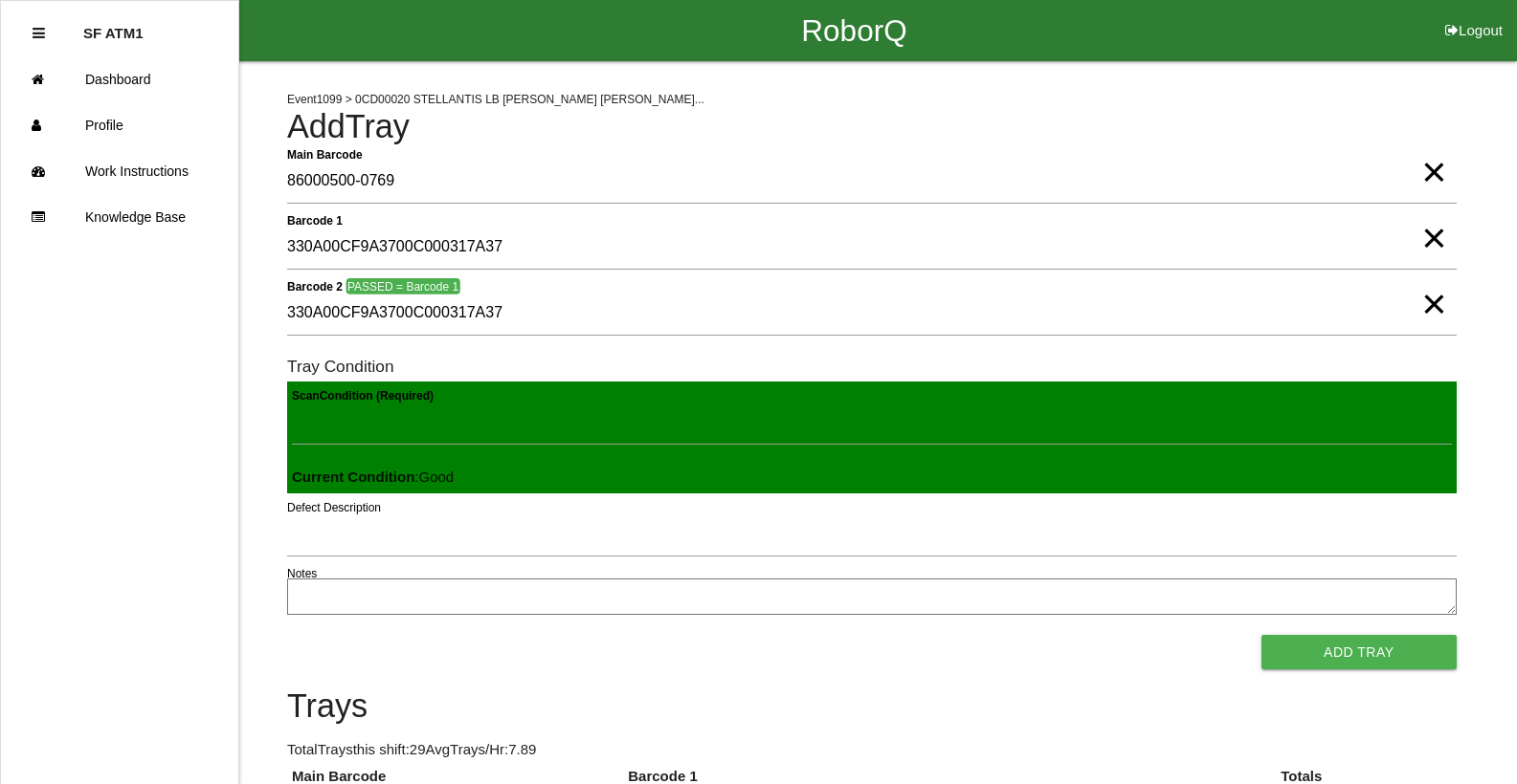
click at [1261, 635] on button "Add Tray" at bounding box center [1358, 652] width 195 height 34
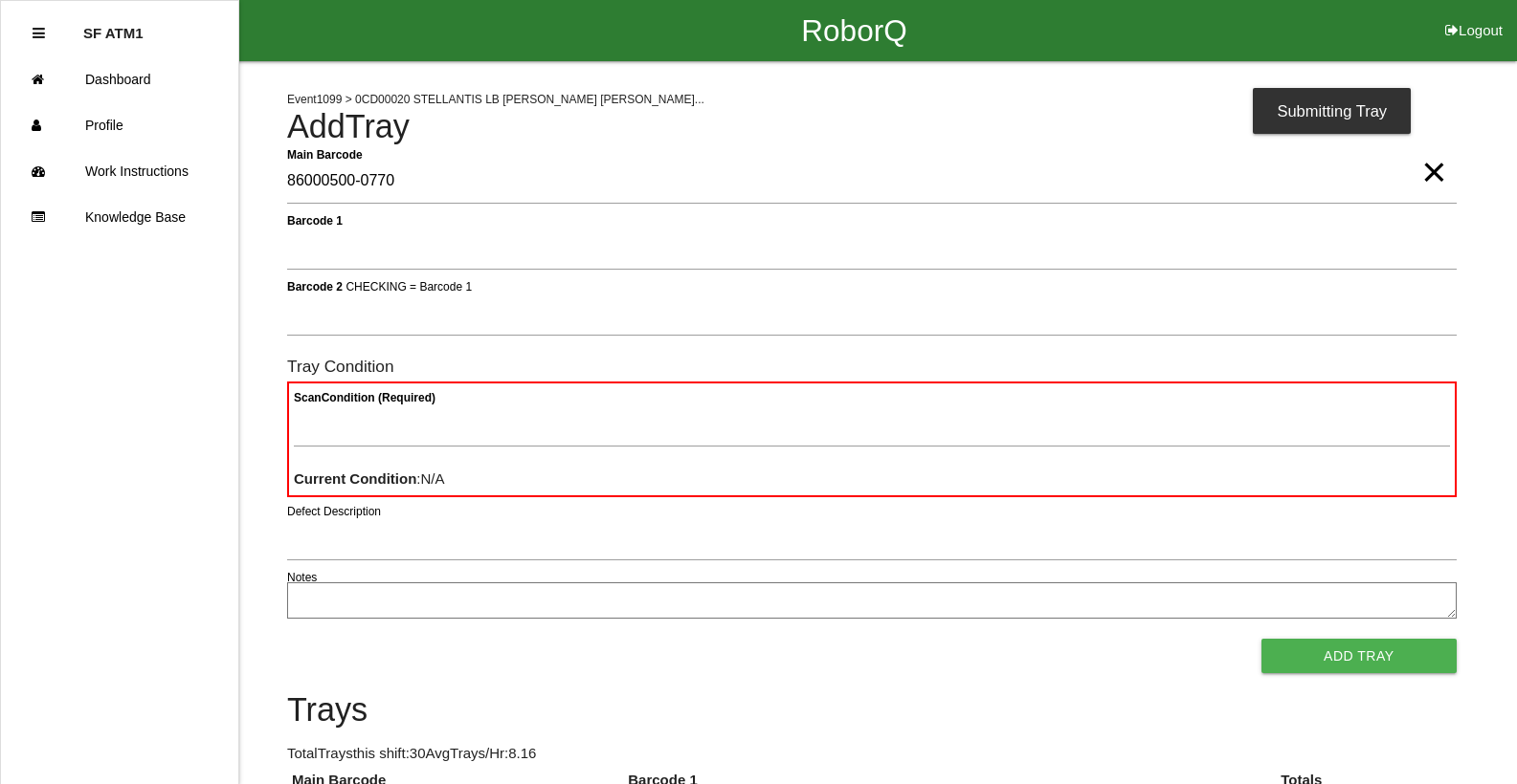
type Barcode "86000500-0770"
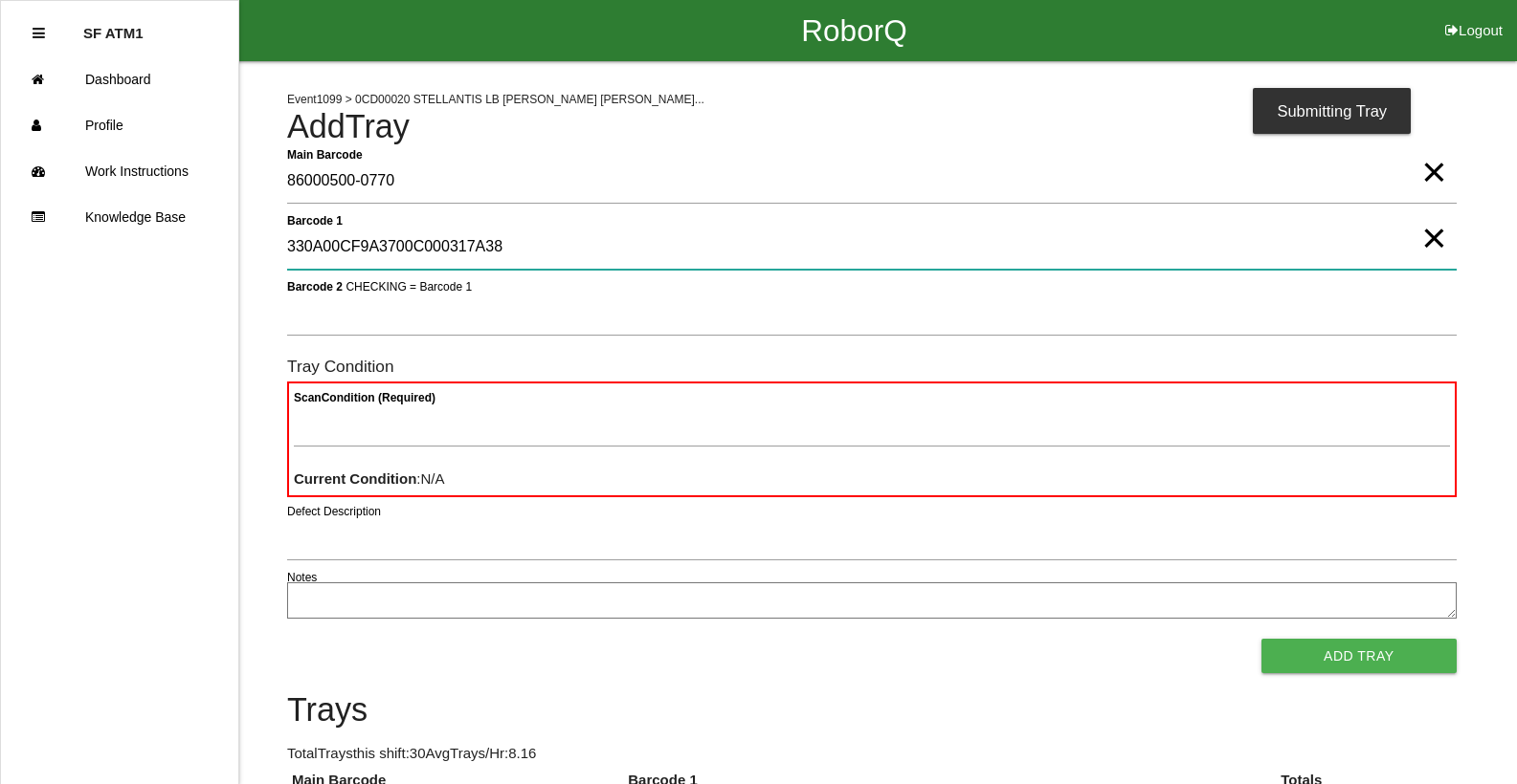
type 1 "330A00CF9A3700C000317A38"
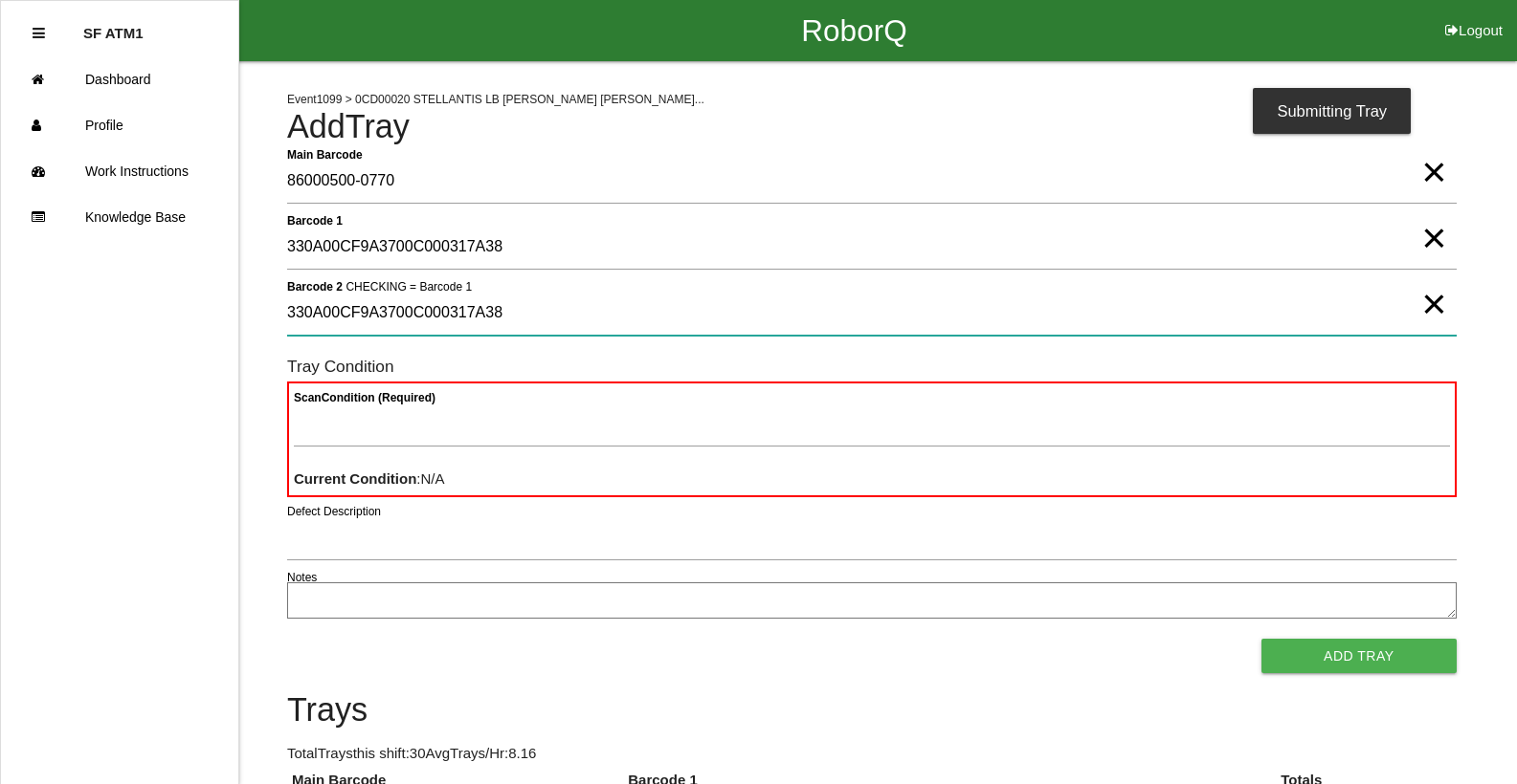
type 2 "330A00CF9A3700C000317A38"
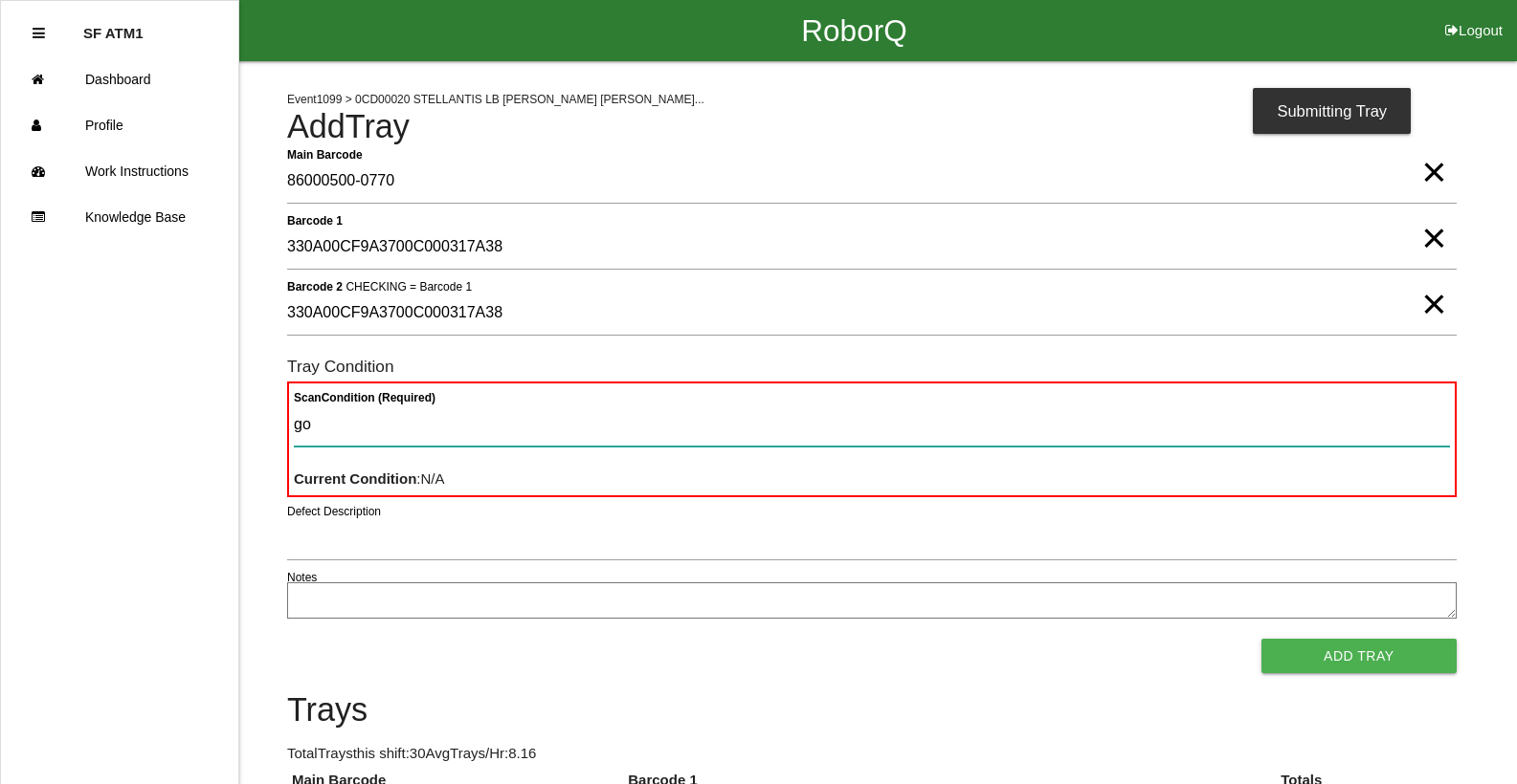
type Condition "goo"
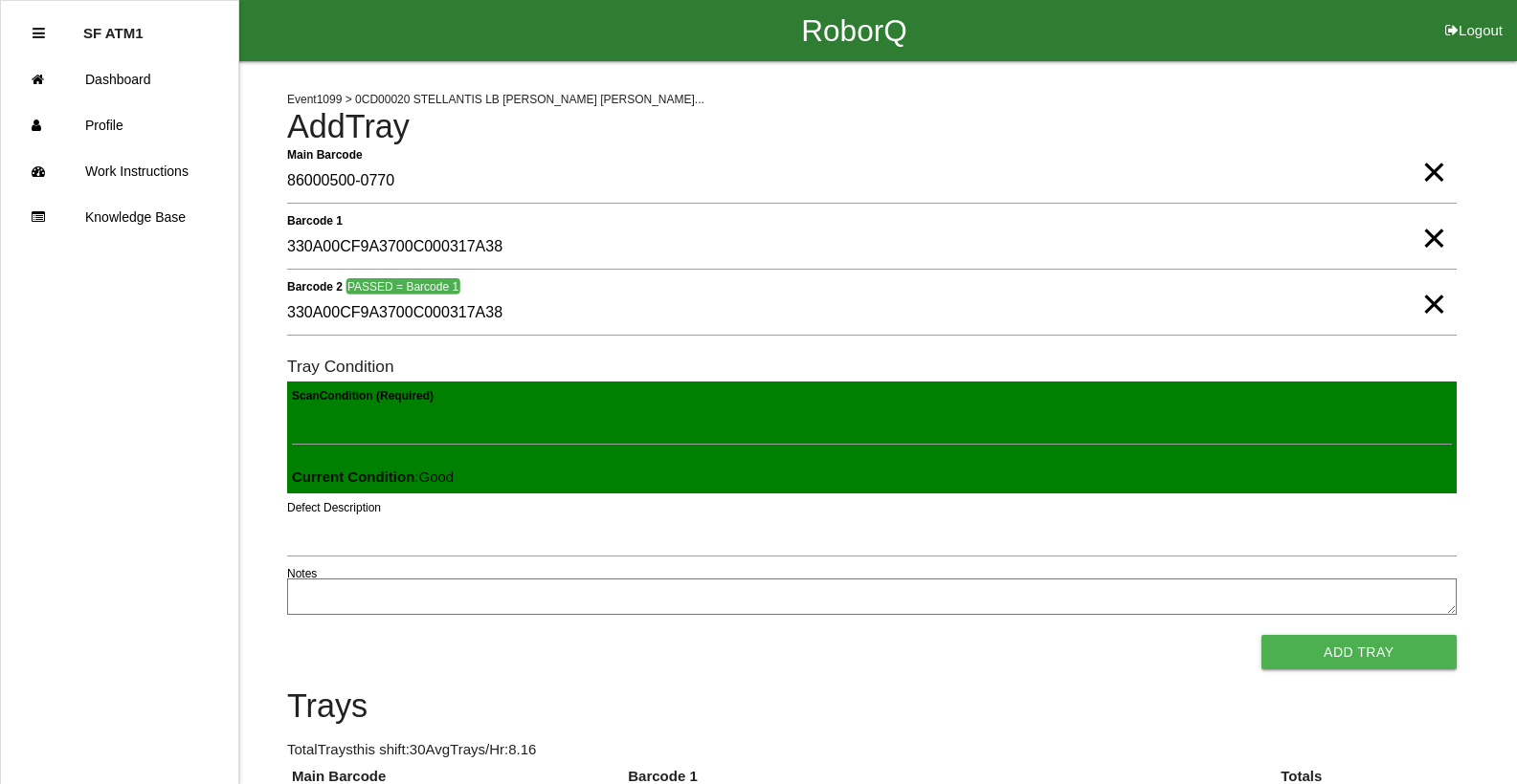
click at [1261, 635] on button "Add Tray" at bounding box center [1358, 652] width 195 height 34
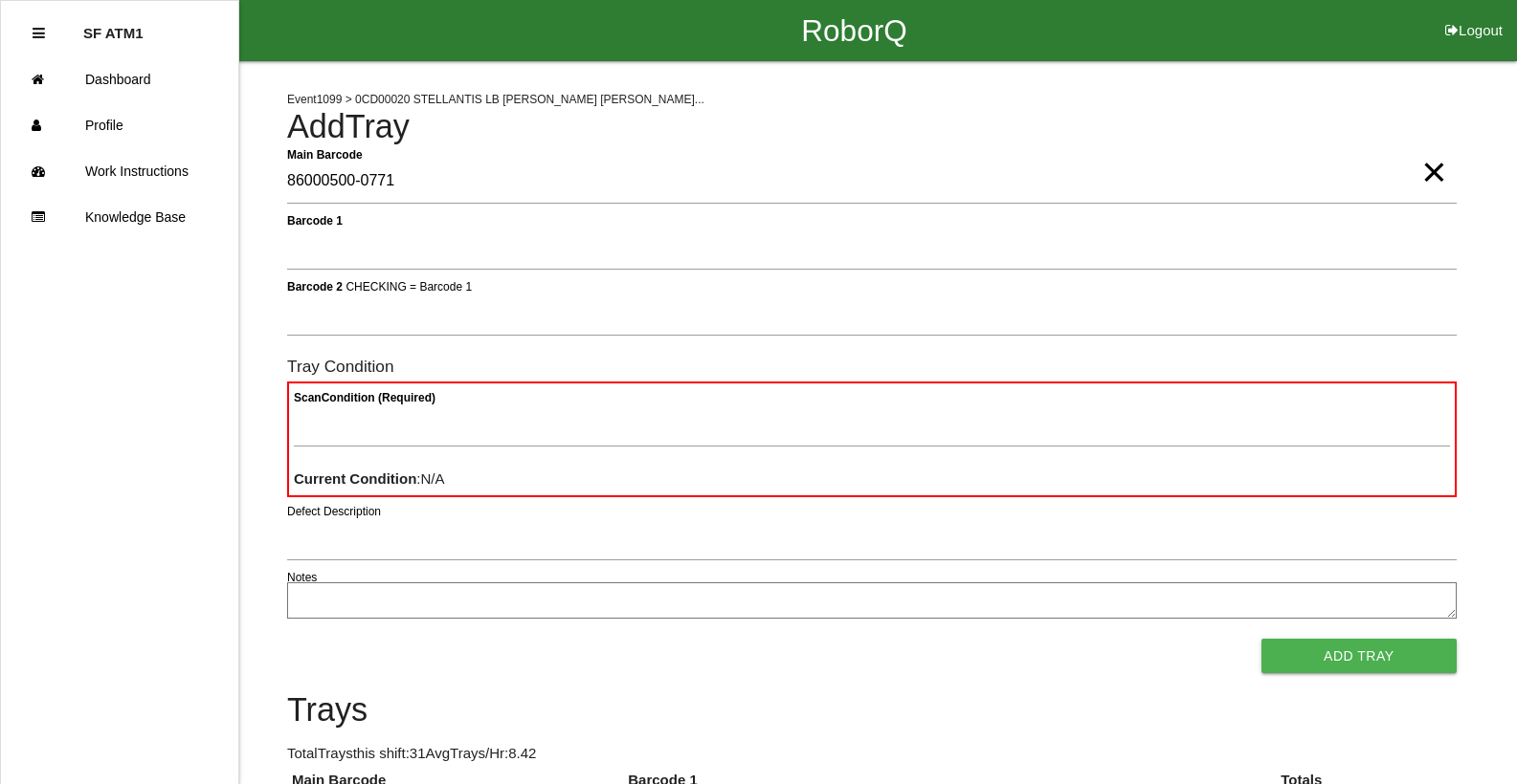
type Barcode "86000500-0771"
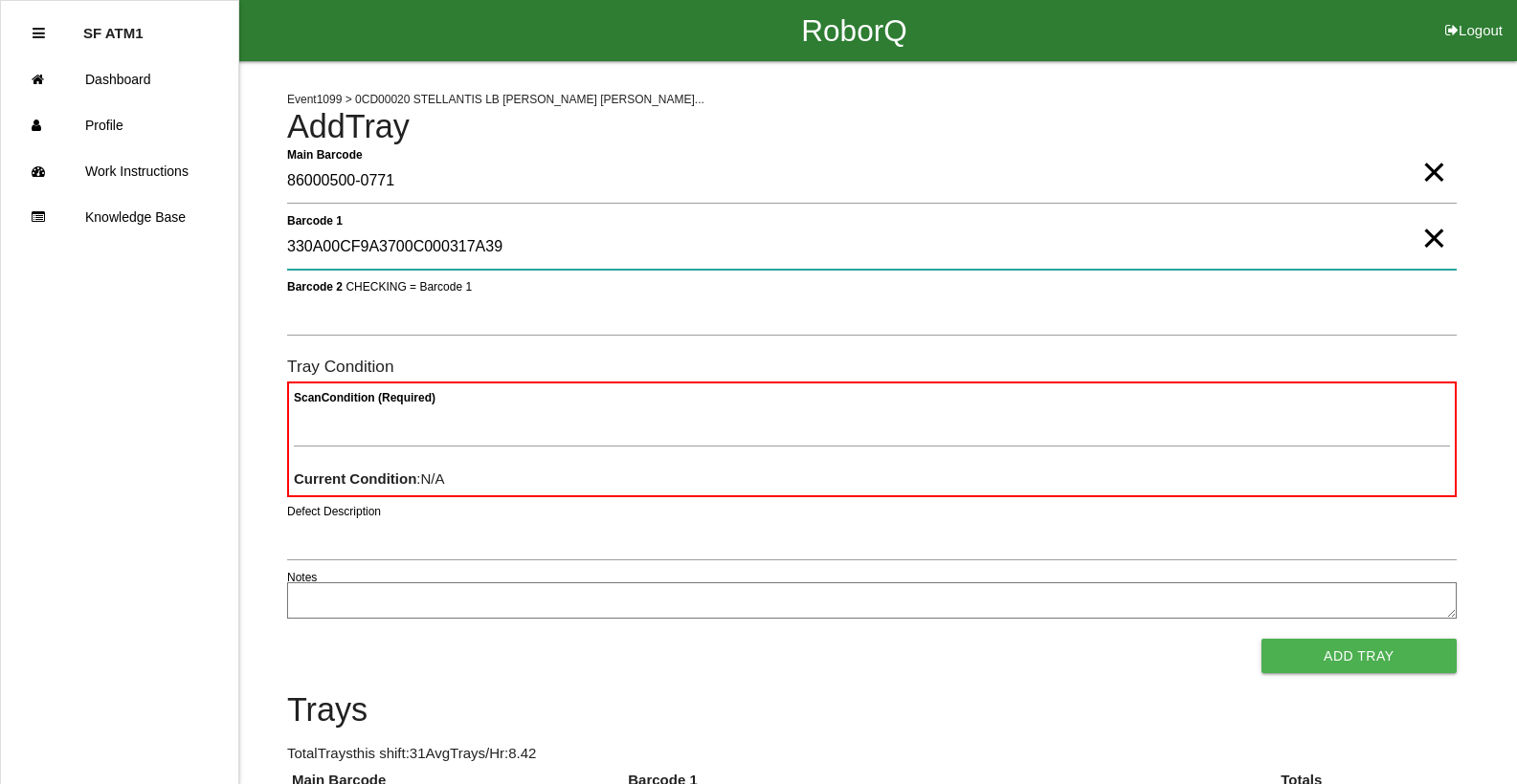
type 1 "330A00CF9A3700C000317A39"
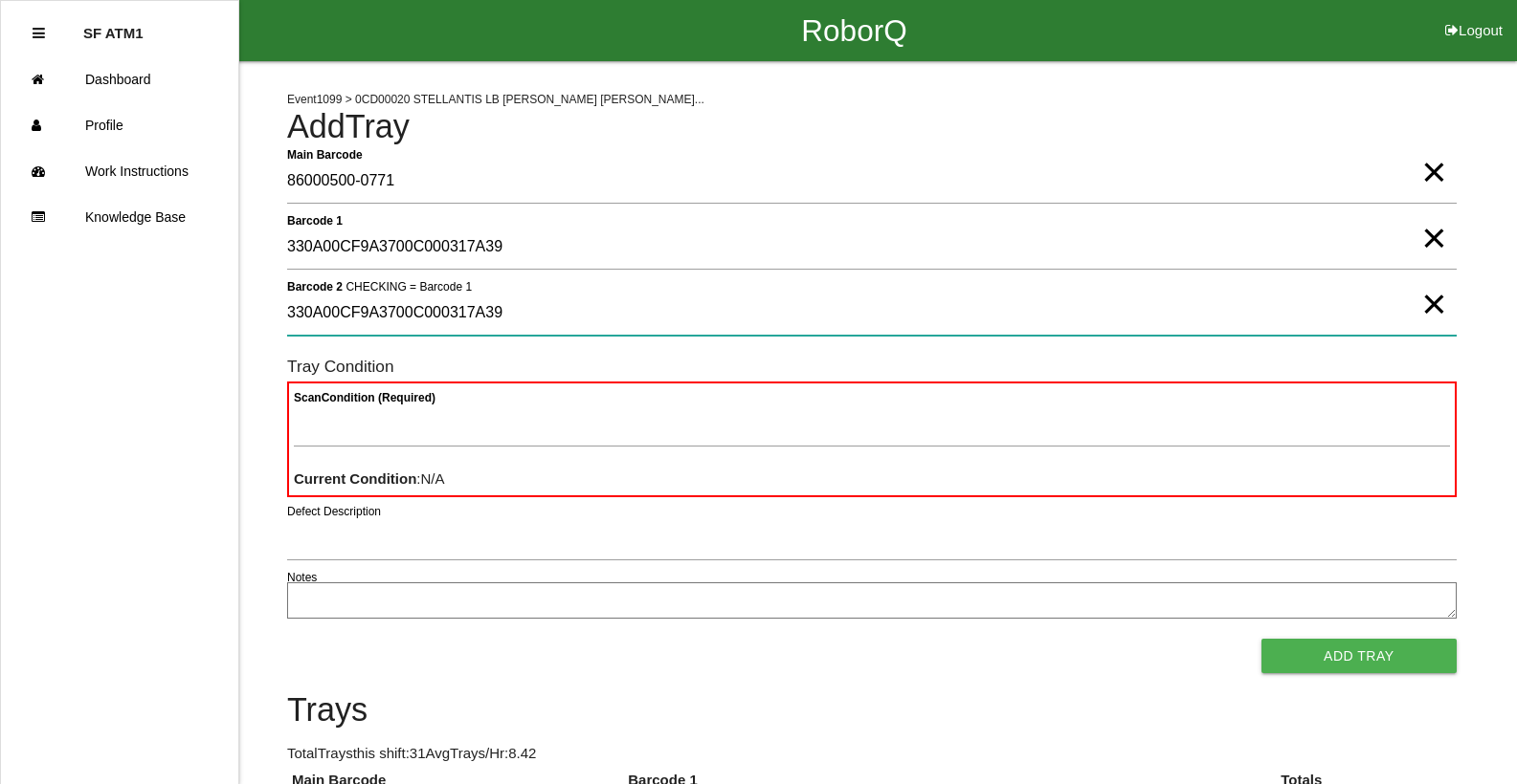
type 2 "330A00CF9A3700C000317A39"
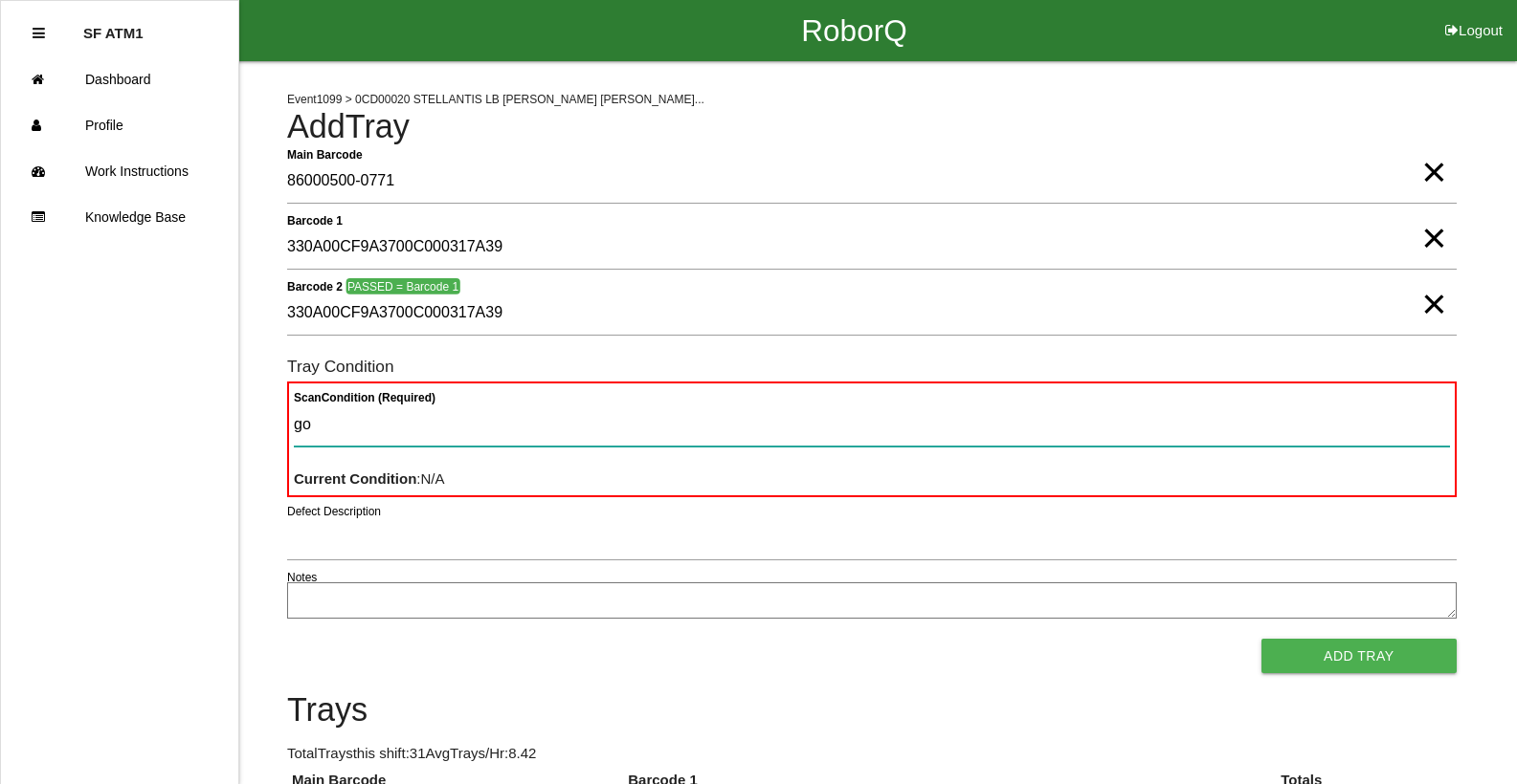
type Condition "goo"
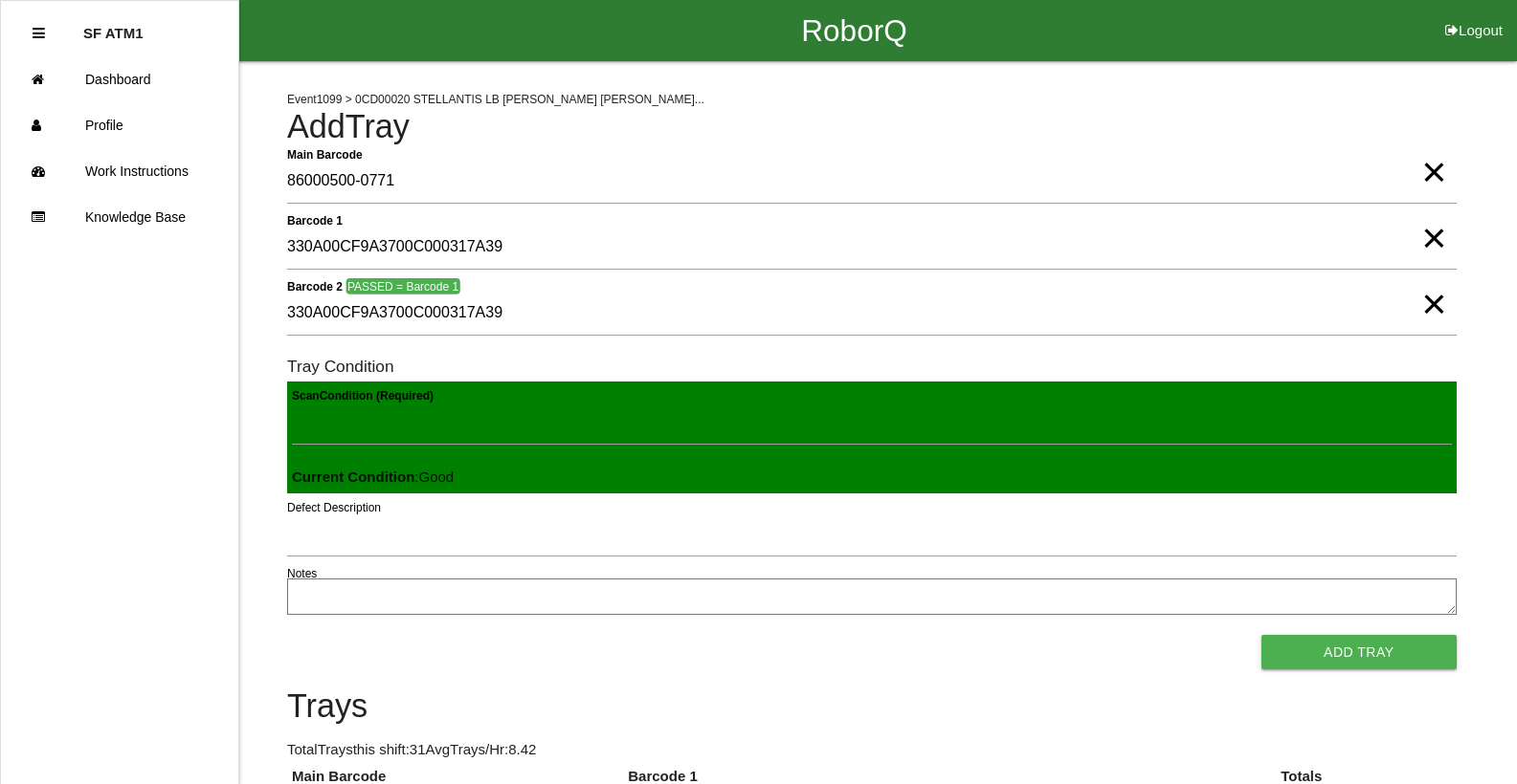
click at [1261, 635] on button "Add Tray" at bounding box center [1358, 652] width 195 height 34
